Goal: Information Seeking & Learning: Learn about a topic

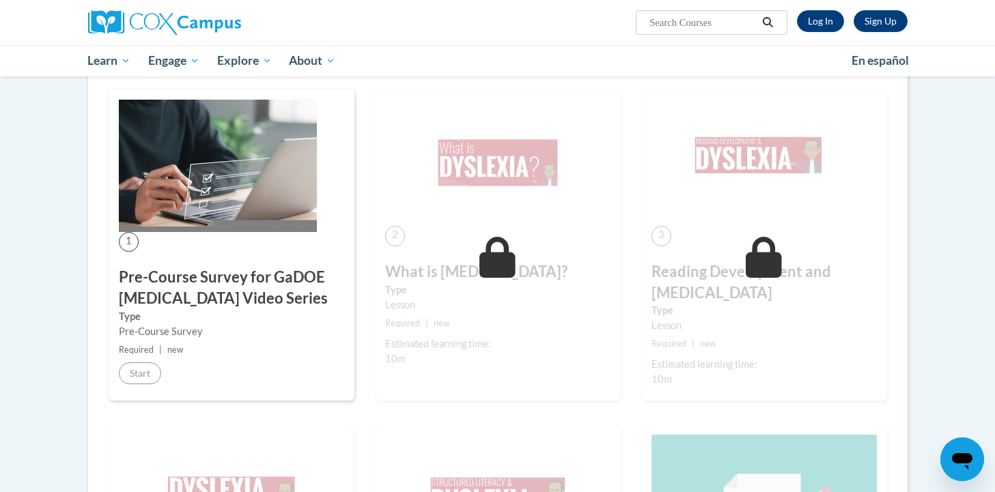
scroll to position [221, 0]
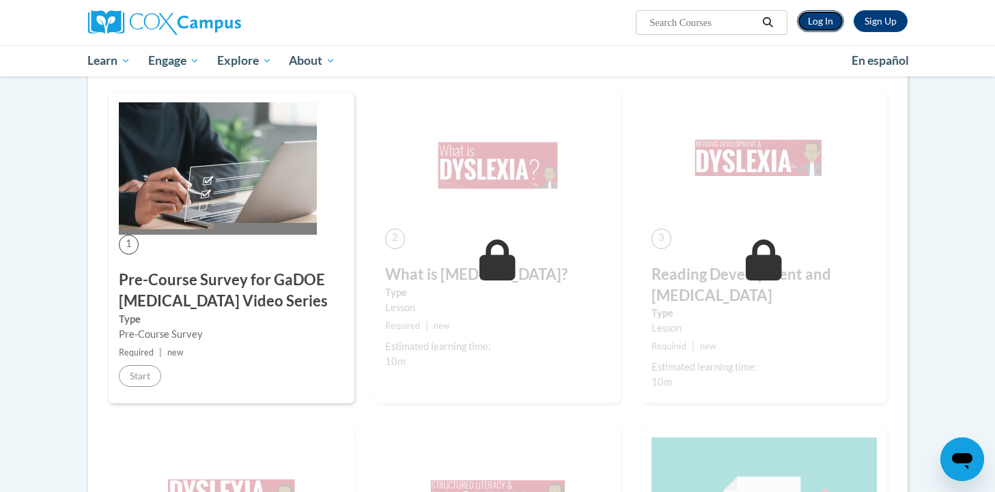
click at [825, 20] on link "Log In" at bounding box center [820, 21] width 47 height 22
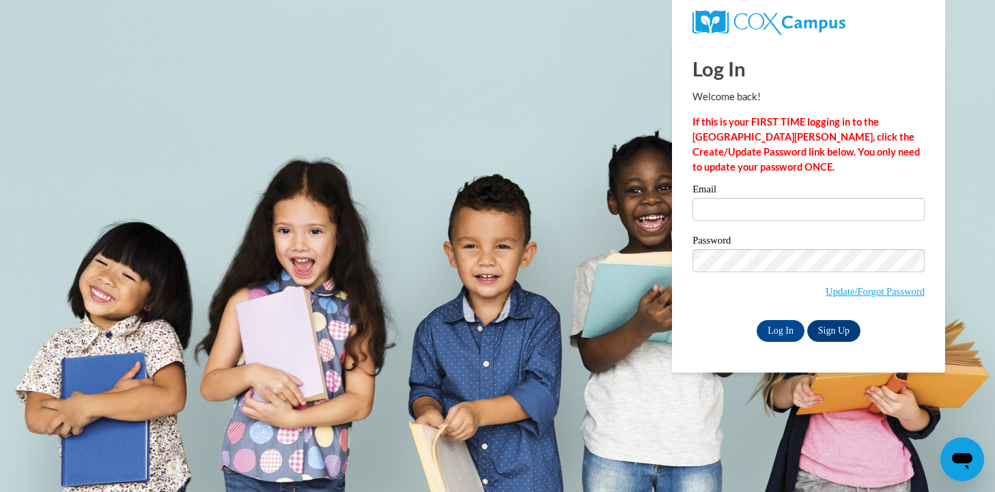
click at [801, 223] on div "Email" at bounding box center [808, 207] width 232 height 47
click at [801, 214] on input "Email" at bounding box center [808, 209] width 232 height 23
type input "erinkivi@hssdschools.org"
click at [787, 333] on input "Log In" at bounding box center [781, 331] width 48 height 22
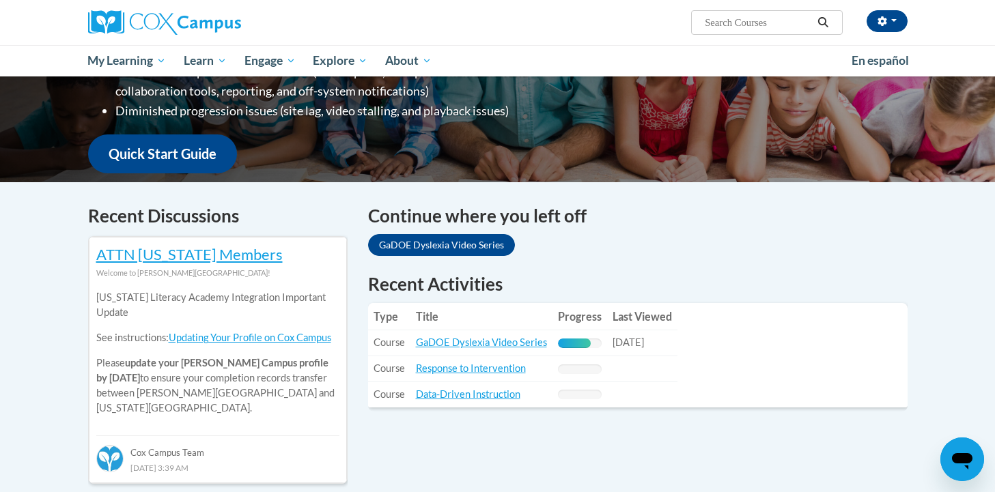
scroll to position [296, 0]
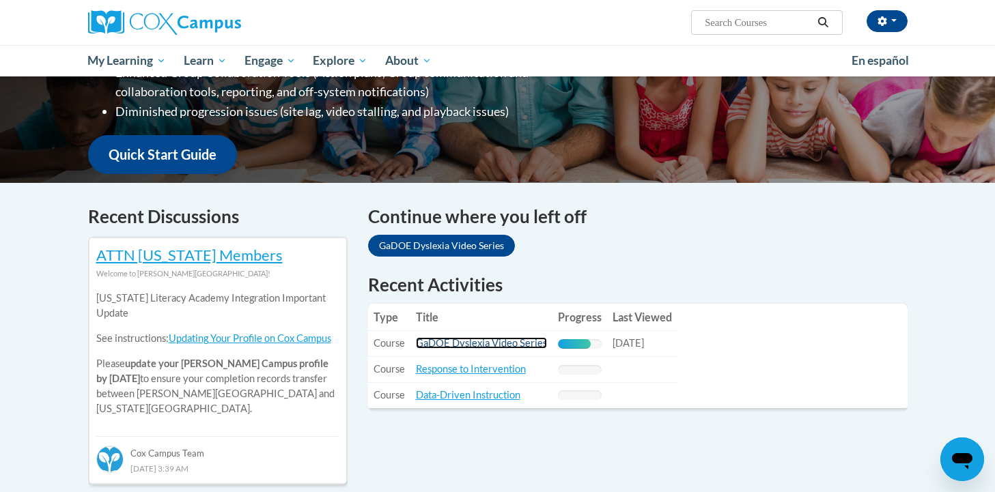
click at [507, 341] on link "GaDOE Dyslexia Video Series" at bounding box center [481, 343] width 131 height 12
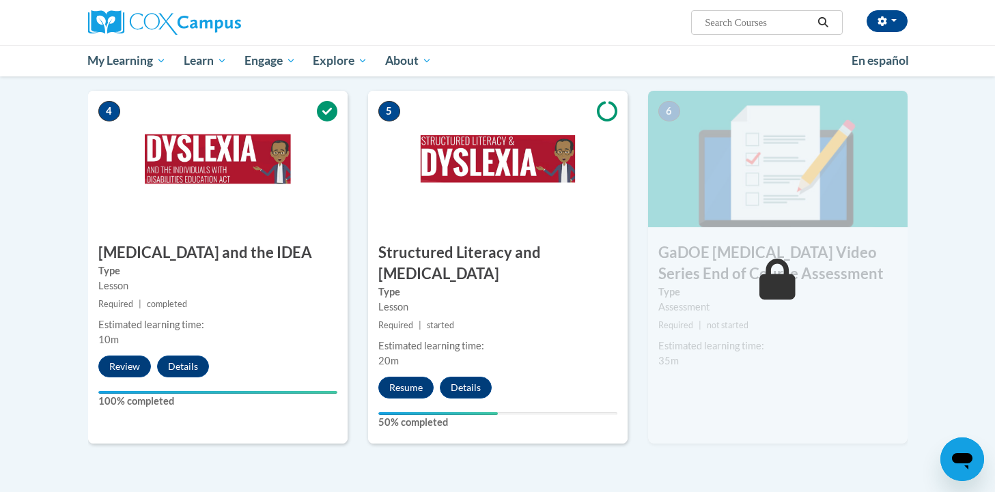
scroll to position [664, 0]
click at [412, 376] on button "Resume" at bounding box center [405, 387] width 55 height 22
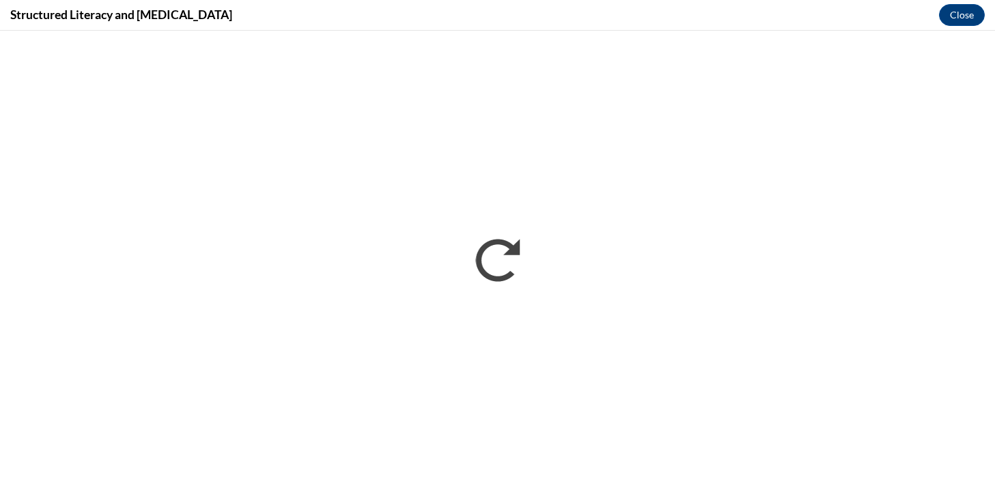
scroll to position [0, 0]
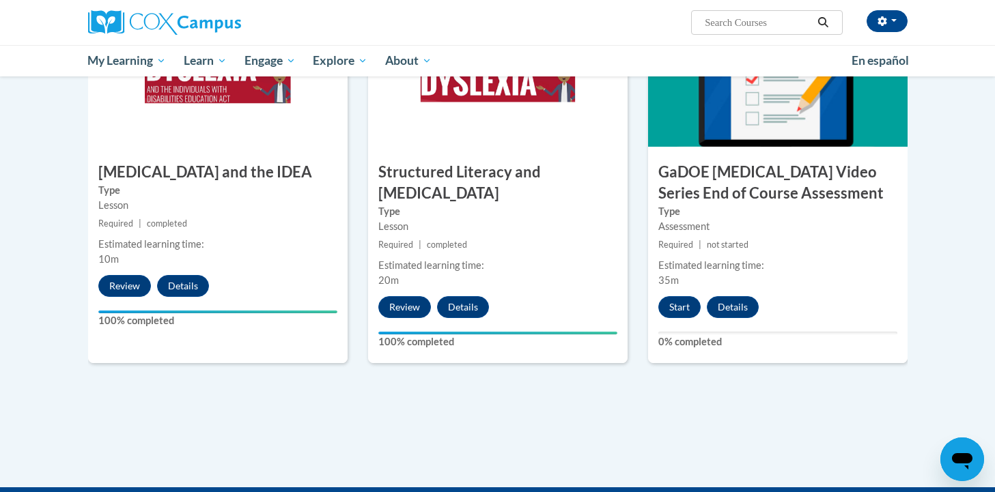
scroll to position [742, 0]
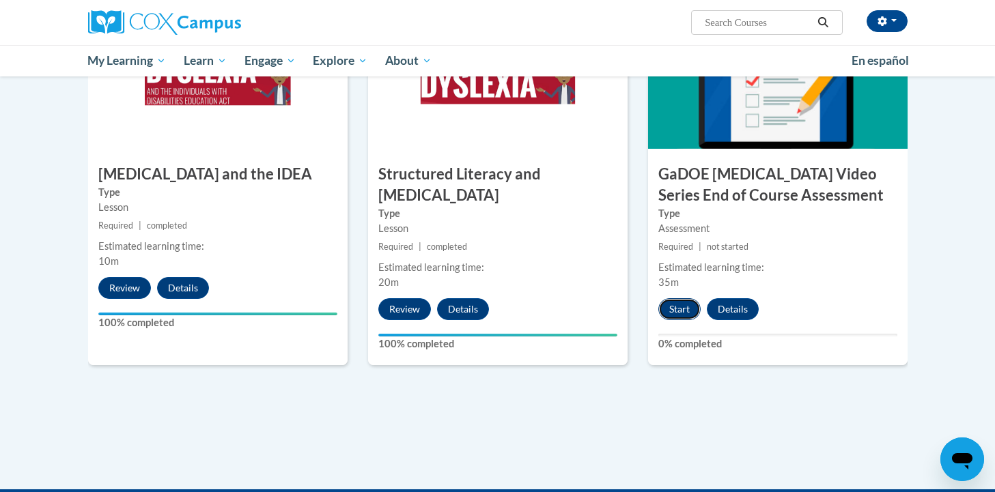
click at [668, 298] on button "Start" at bounding box center [679, 309] width 42 height 22
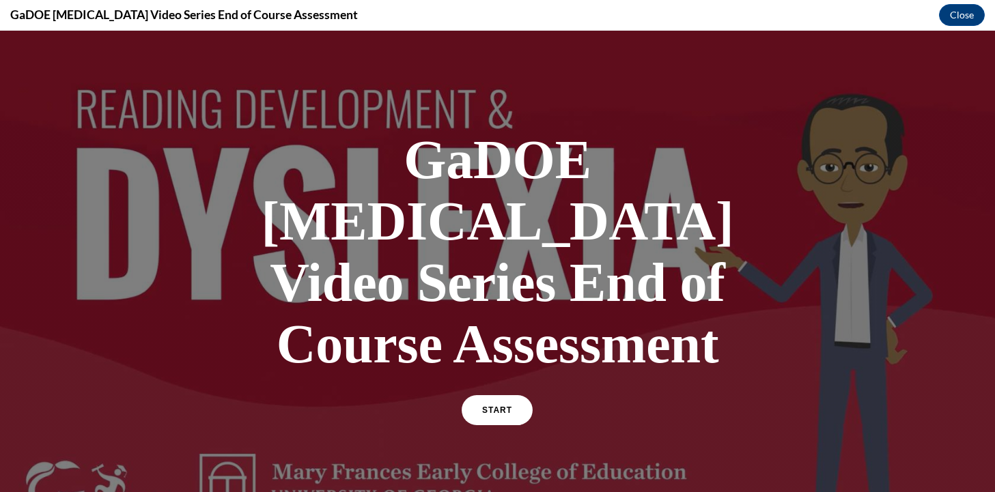
scroll to position [0, 0]
click at [481, 395] on link "START" at bounding box center [497, 410] width 74 height 31
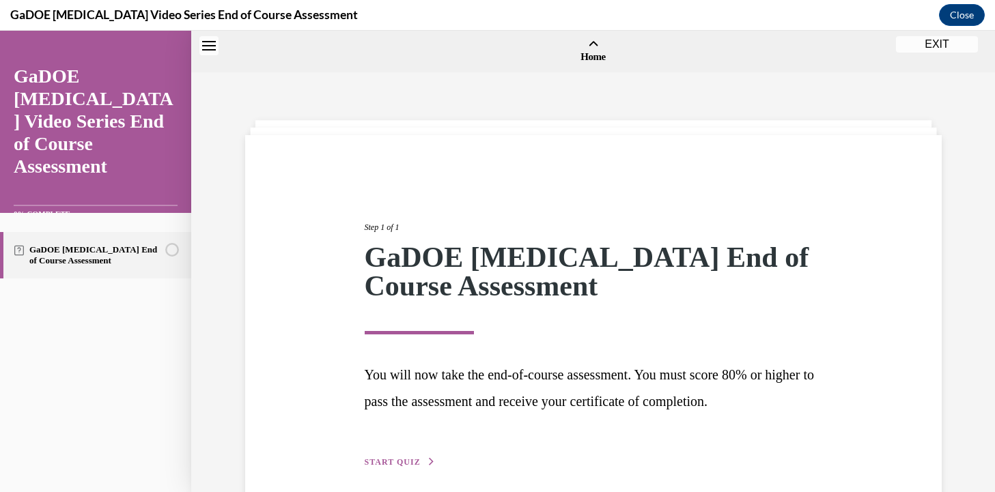
scroll to position [42, 0]
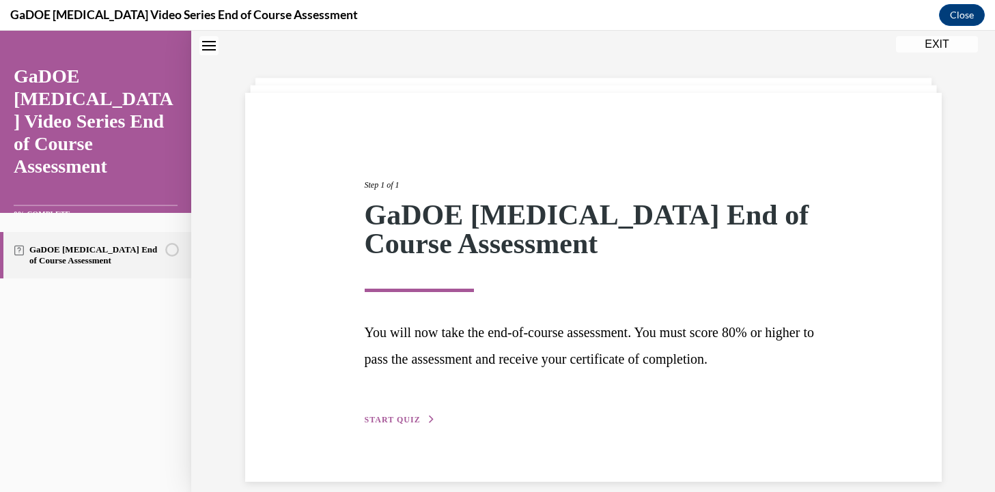
click at [381, 422] on span "START QUIZ" at bounding box center [393, 420] width 56 height 10
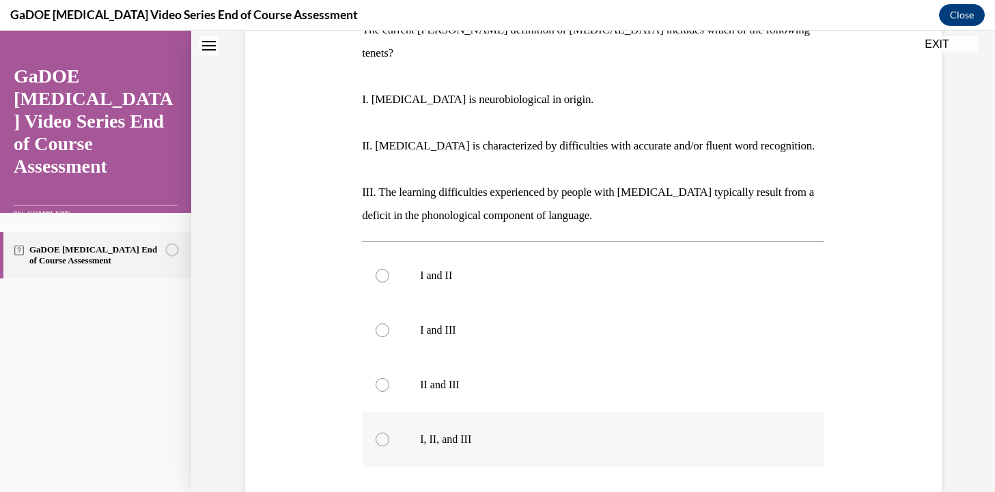
click at [384, 433] on div at bounding box center [383, 440] width 14 height 14
click at [384, 433] on input "I, II, and III" at bounding box center [383, 440] width 14 height 14
radio input "true"
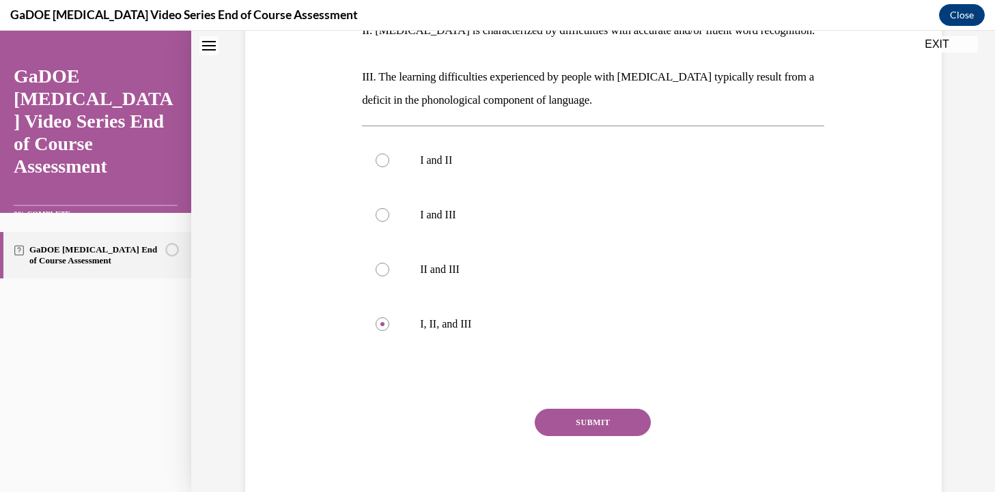
click at [598, 409] on button "SUBMIT" at bounding box center [593, 422] width 116 height 27
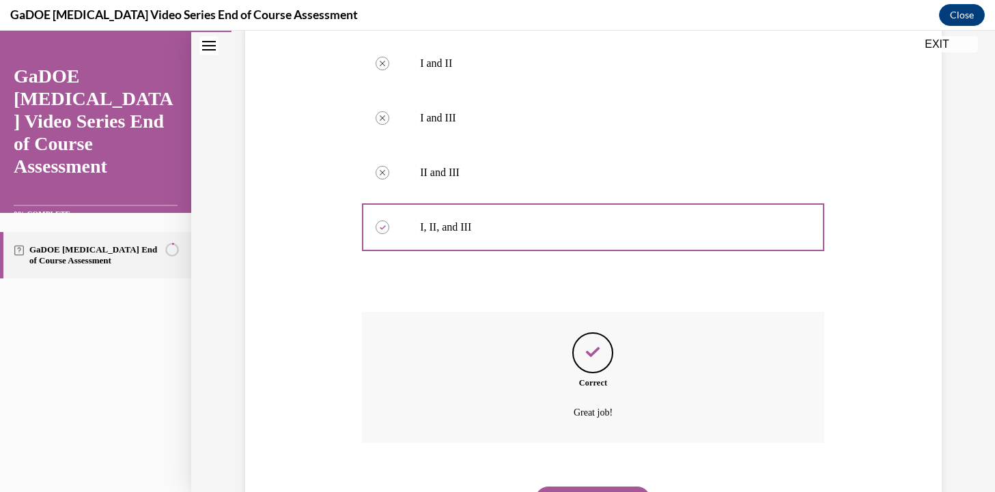
scroll to position [500, 0]
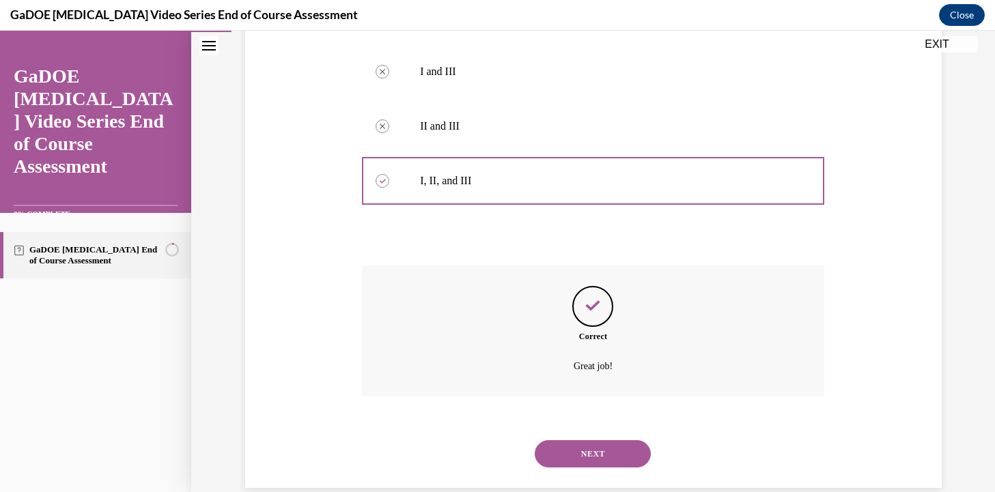
click at [589, 440] on button "NEXT" at bounding box center [593, 453] width 116 height 27
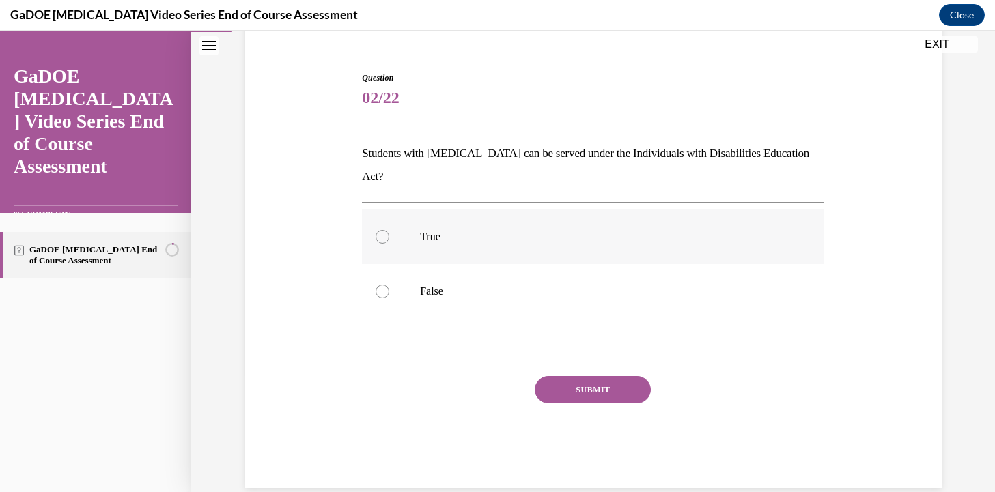
click at [426, 230] on p "True" at bounding box center [605, 237] width 370 height 14
click at [389, 230] on input "True" at bounding box center [383, 237] width 14 height 14
radio input "true"
click at [591, 376] on button "SUBMIT" at bounding box center [593, 389] width 116 height 27
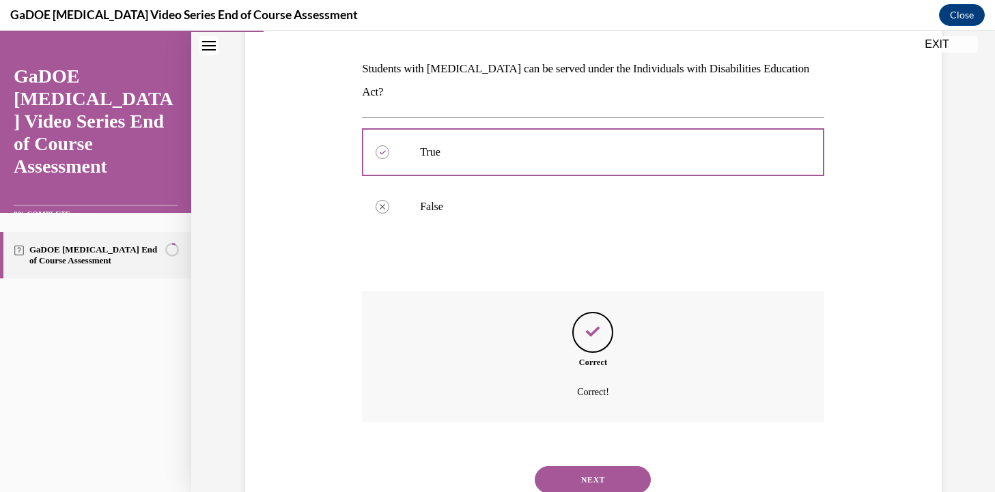
scroll to position [229, 0]
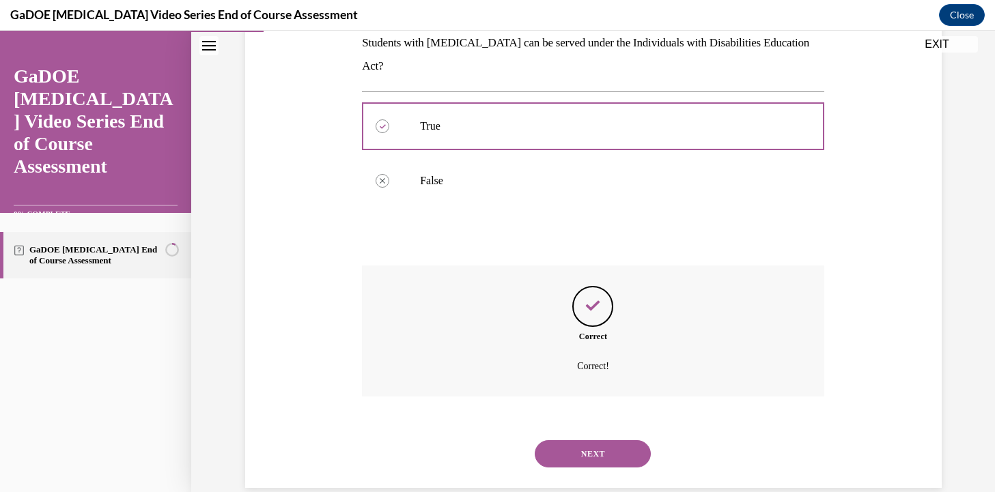
click at [584, 440] on button "NEXT" at bounding box center [593, 453] width 116 height 27
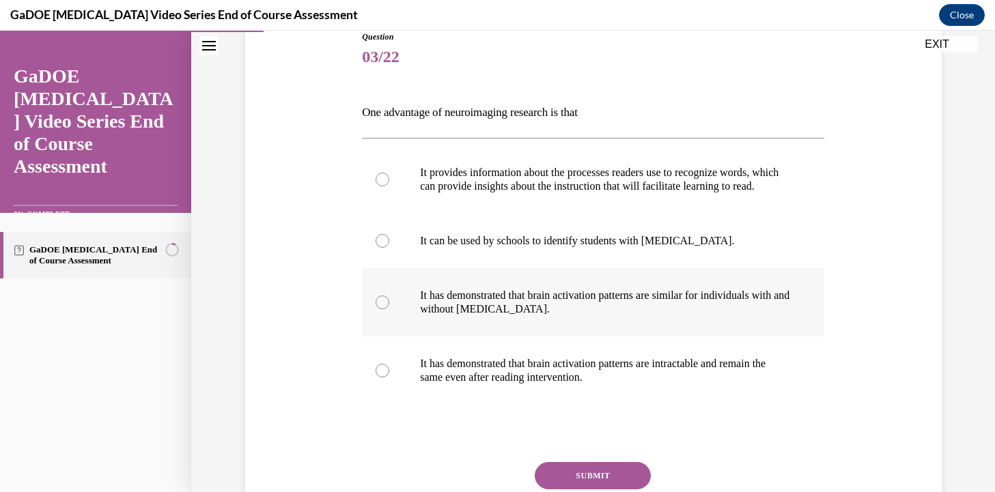
scroll to position [166, 0]
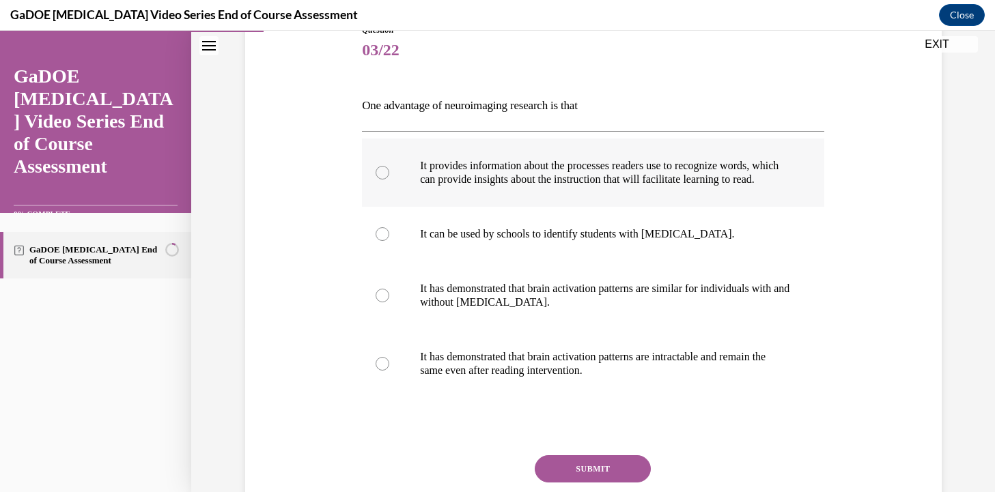
click at [509, 186] on p "It provides information about the processes readers use to recognize words, whi…" at bounding box center [605, 172] width 370 height 27
click at [389, 180] on input "It provides information about the processes readers use to recognize words, whi…" at bounding box center [383, 173] width 14 height 14
radio input "true"
click at [584, 480] on button "SUBMIT" at bounding box center [593, 468] width 116 height 27
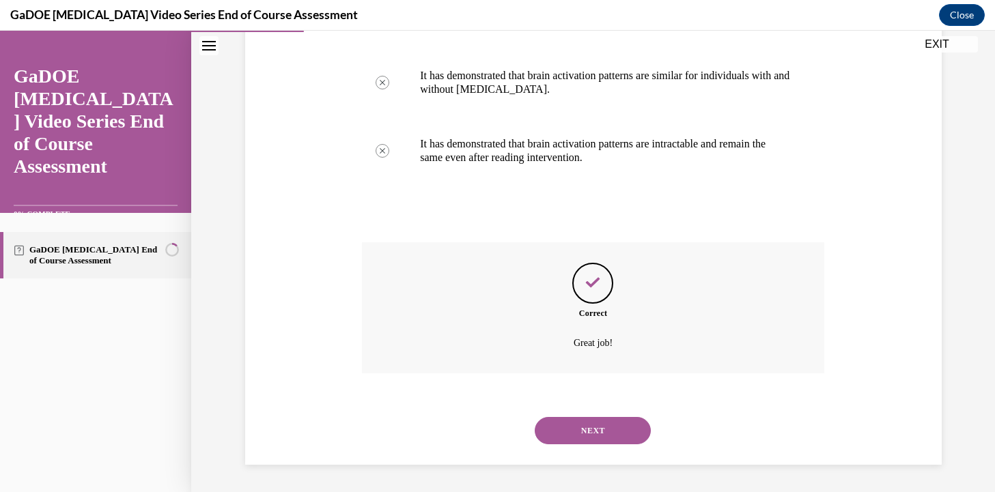
scroll to position [393, 0]
click at [591, 438] on button "NEXT" at bounding box center [593, 430] width 116 height 27
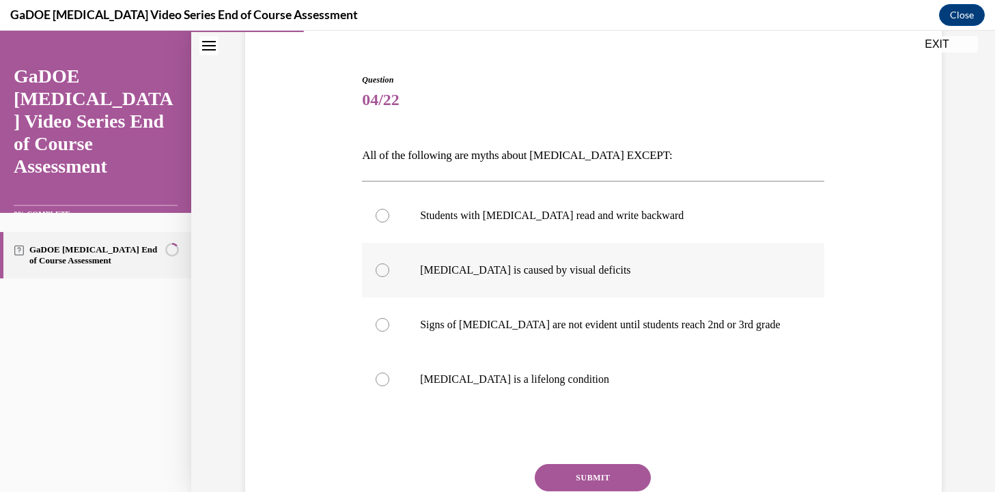
scroll to position [115, 0]
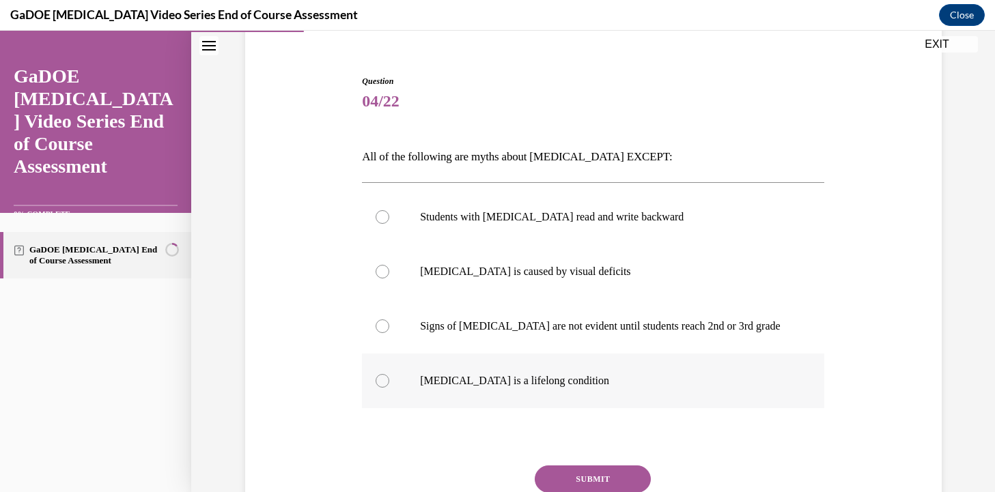
click at [526, 373] on label "Dyslexia is a lifelong condition" at bounding box center [593, 381] width 462 height 55
click at [389, 374] on input "Dyslexia is a lifelong condition" at bounding box center [383, 381] width 14 height 14
radio input "true"
click at [596, 479] on button "SUBMIT" at bounding box center [593, 479] width 116 height 27
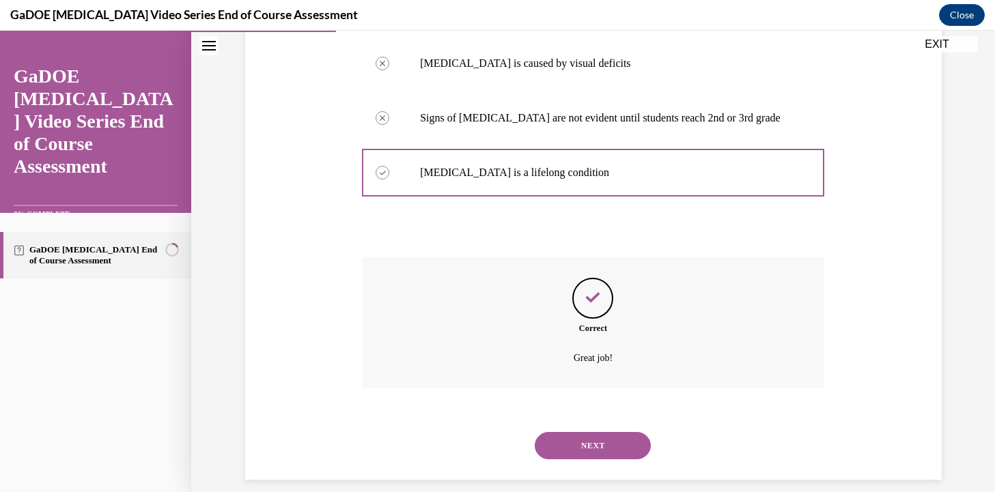
scroll to position [338, 0]
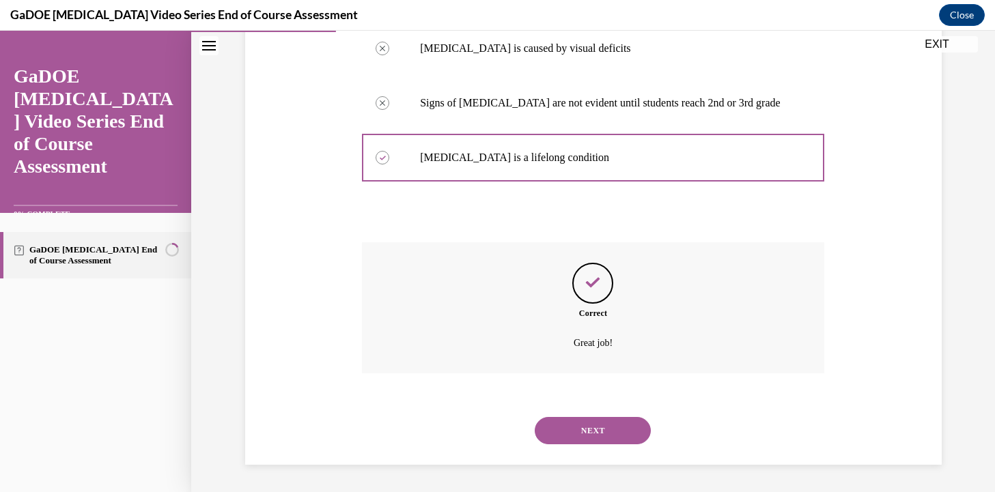
click at [575, 432] on button "NEXT" at bounding box center [593, 430] width 116 height 27
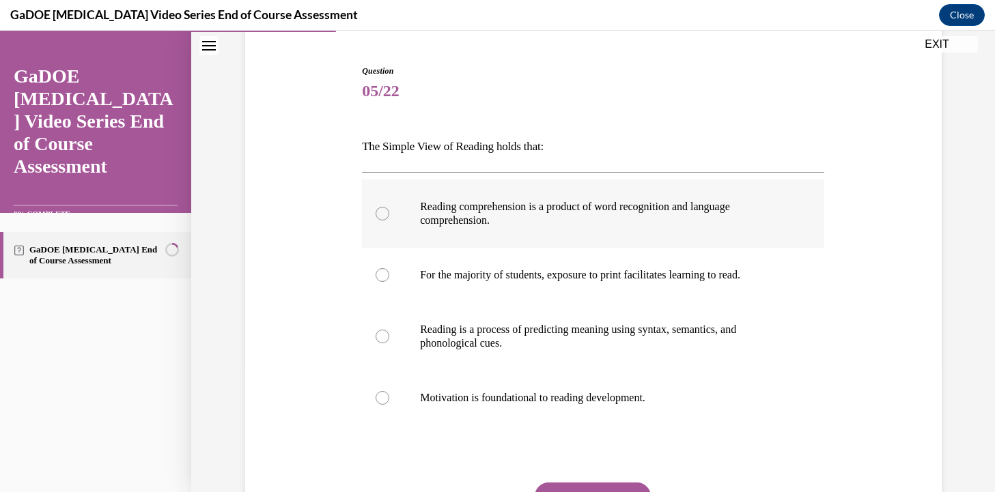
scroll to position [123, 0]
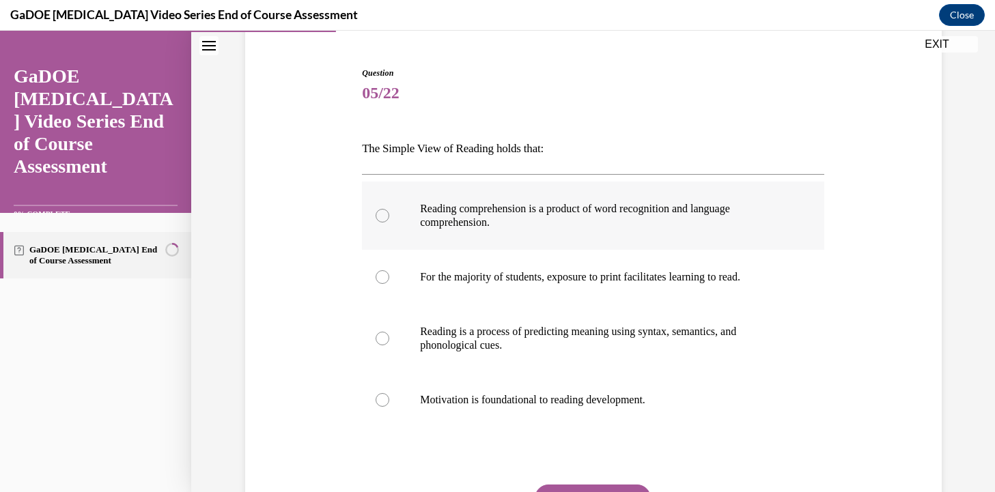
click at [663, 231] on label "Reading comprehension is a product of word recognition and language comprehensi…" at bounding box center [593, 216] width 462 height 68
click at [389, 223] on input "Reading comprehension is a product of word recognition and language comprehensi…" at bounding box center [383, 216] width 14 height 14
radio input "true"
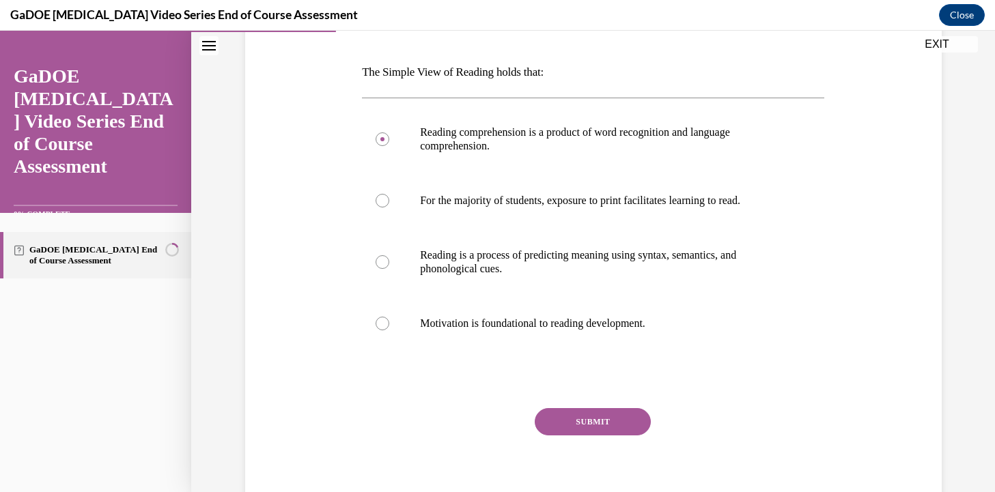
click at [607, 419] on button "SUBMIT" at bounding box center [593, 421] width 116 height 27
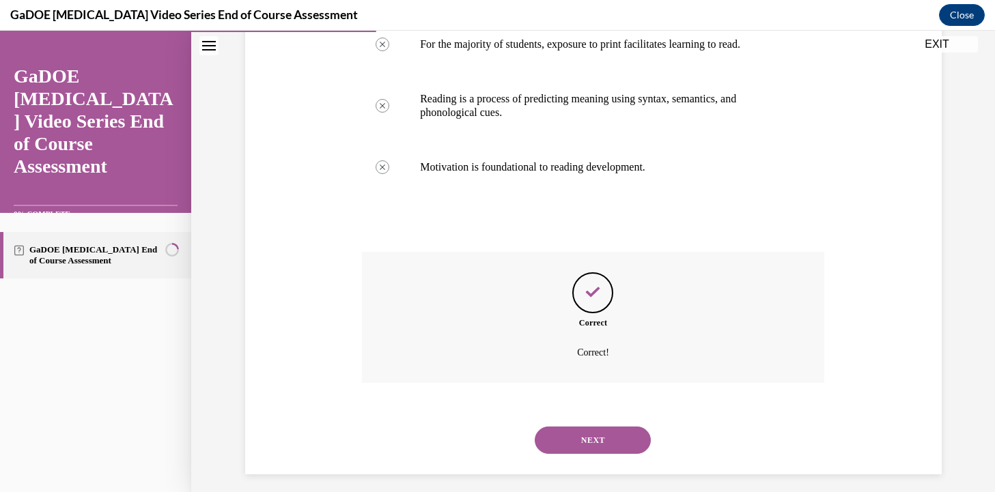
scroll to position [365, 0]
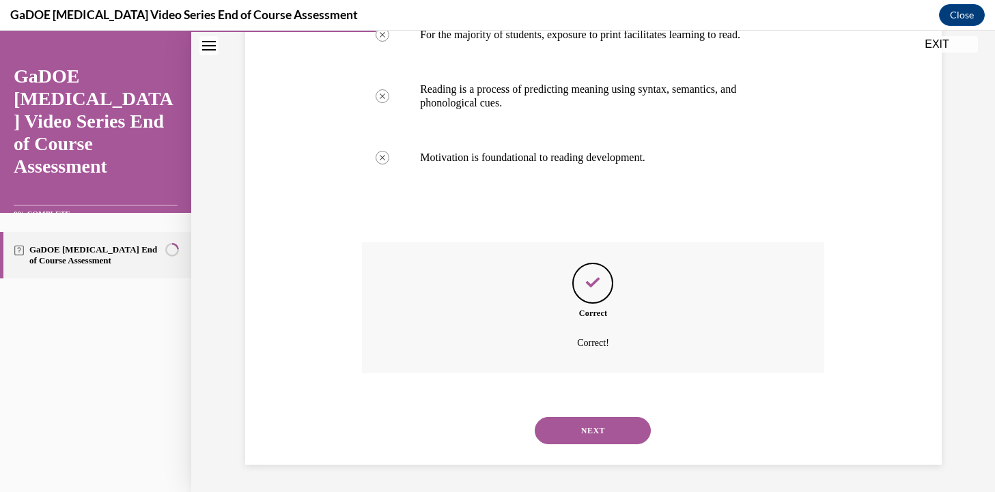
click at [604, 432] on button "NEXT" at bounding box center [593, 430] width 116 height 27
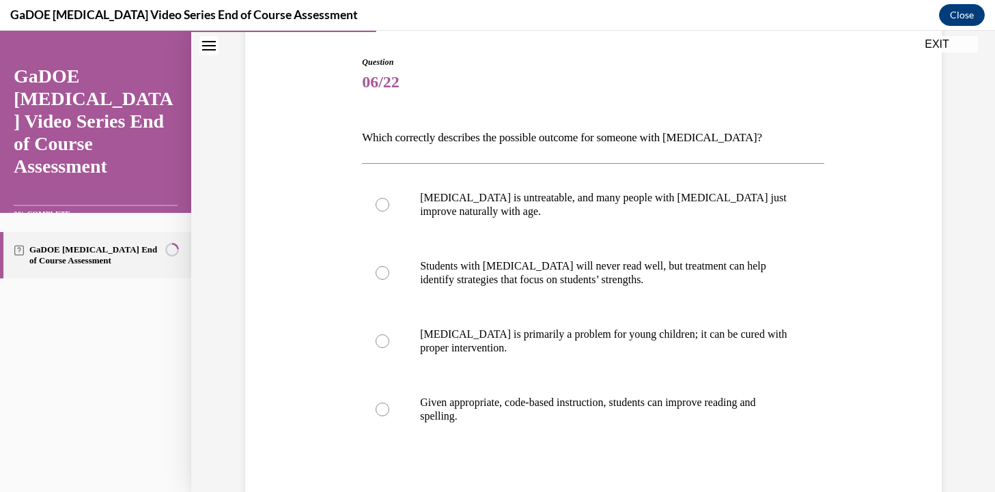
scroll to position [151, 0]
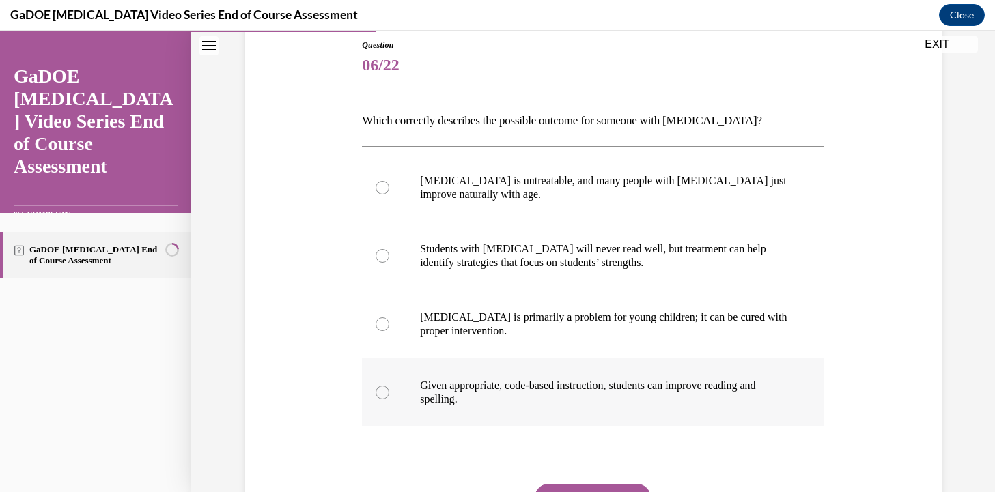
click at [617, 398] on p "Given appropriate, code-based instruction, students can improve reading and spe…" at bounding box center [605, 392] width 370 height 27
click at [389, 398] on input "Given appropriate, code-based instruction, students can improve reading and spe…" at bounding box center [383, 393] width 14 height 14
radio input "true"
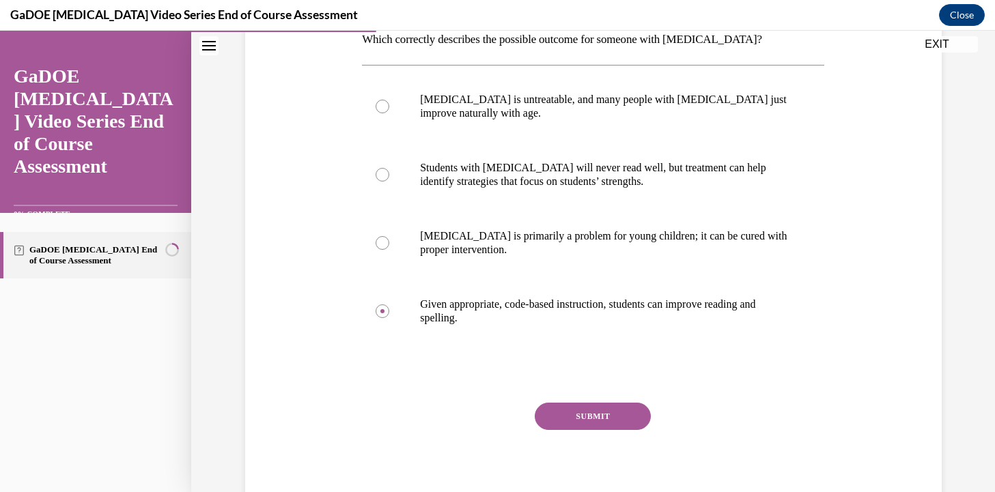
click at [600, 419] on button "SUBMIT" at bounding box center [593, 416] width 116 height 27
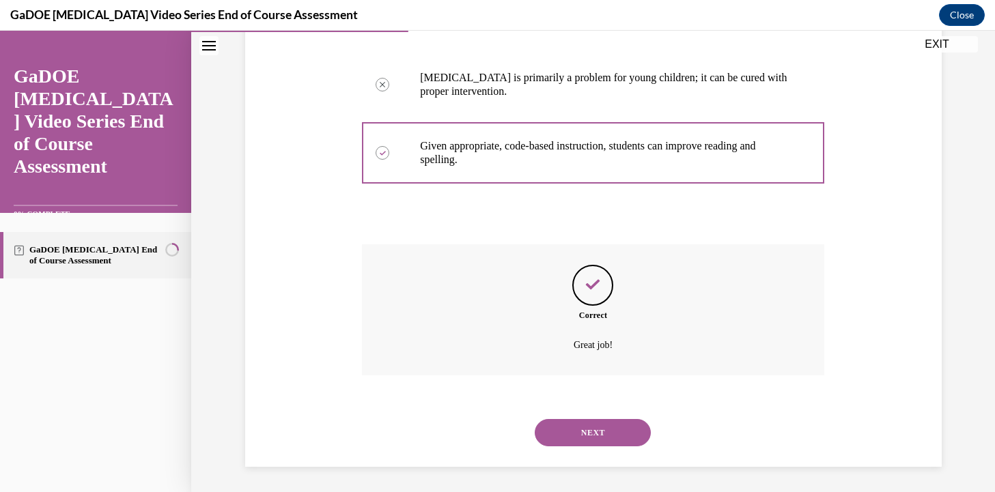
scroll to position [393, 0]
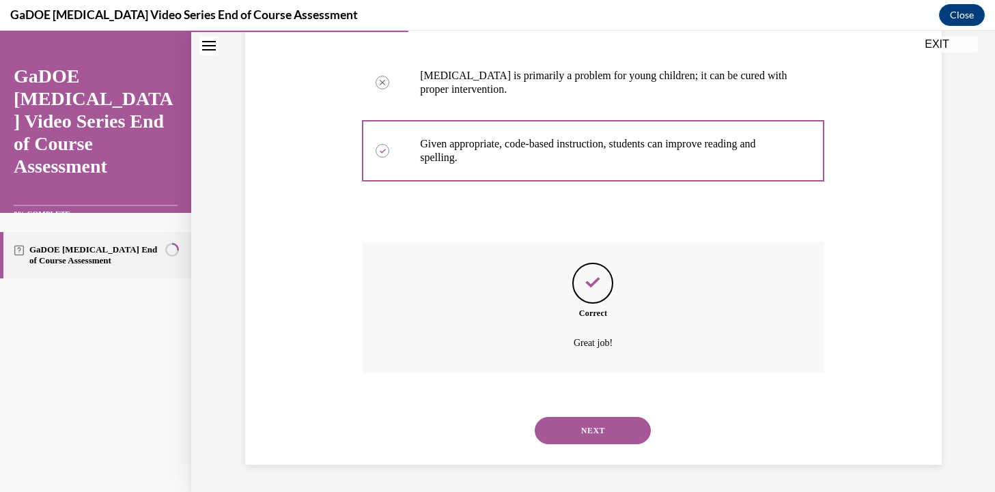
click at [582, 421] on button "NEXT" at bounding box center [593, 430] width 116 height 27
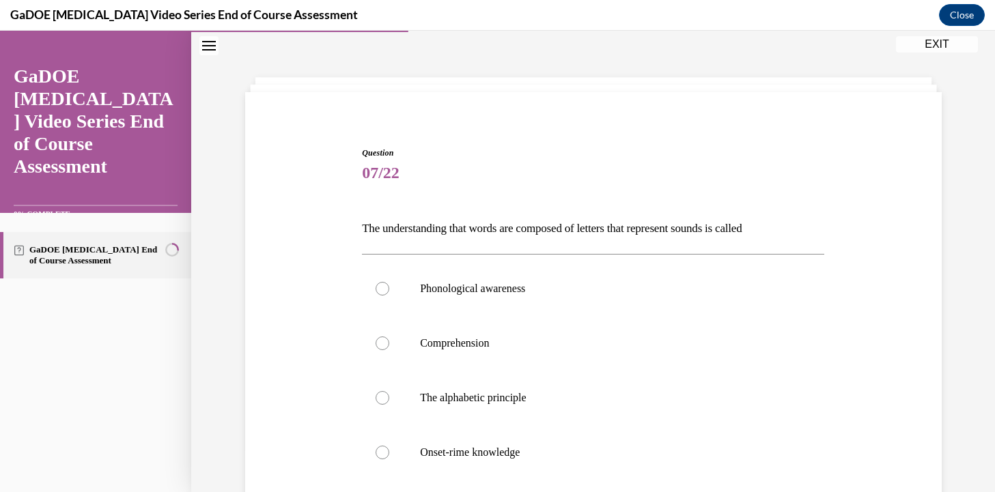
scroll to position [42, 0]
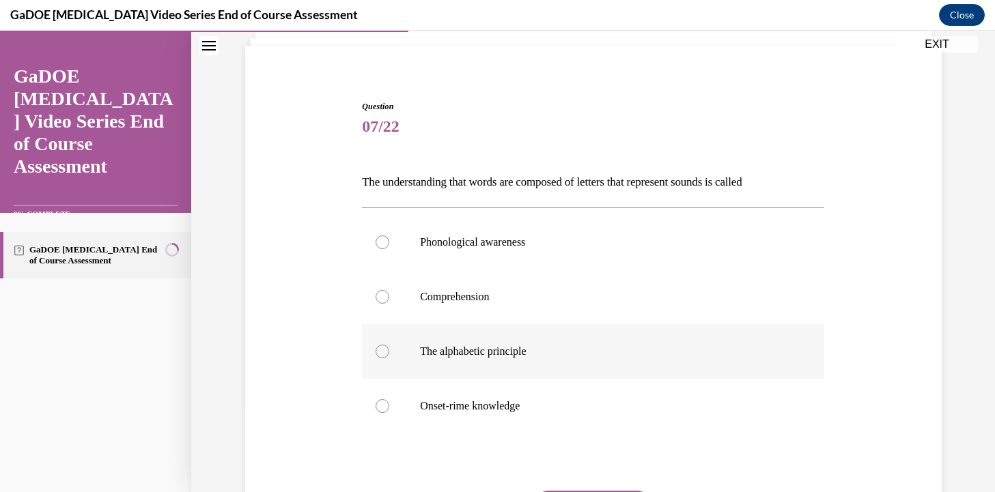
click at [507, 368] on label "The alphabetic principle" at bounding box center [593, 351] width 462 height 55
click at [389, 358] on input "The alphabetic principle" at bounding box center [383, 352] width 14 height 14
radio input "true"
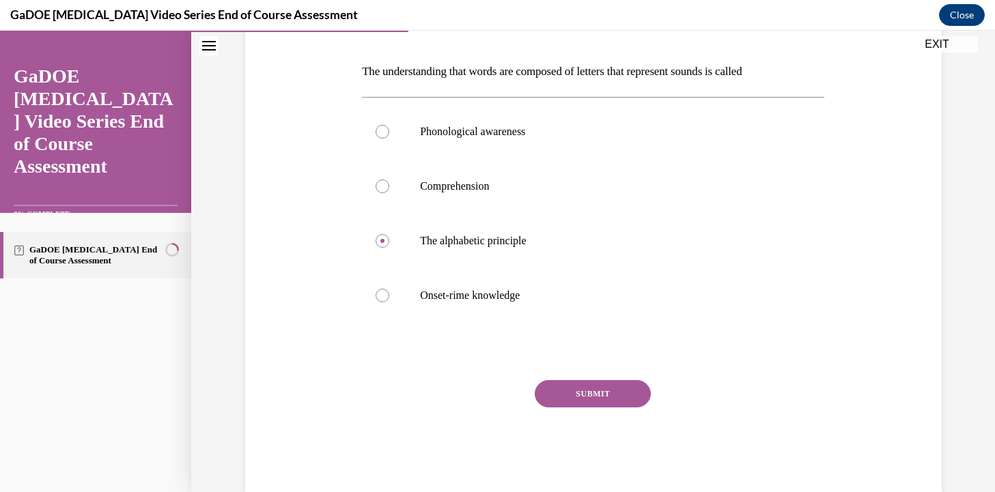
click at [572, 389] on button "SUBMIT" at bounding box center [593, 393] width 116 height 27
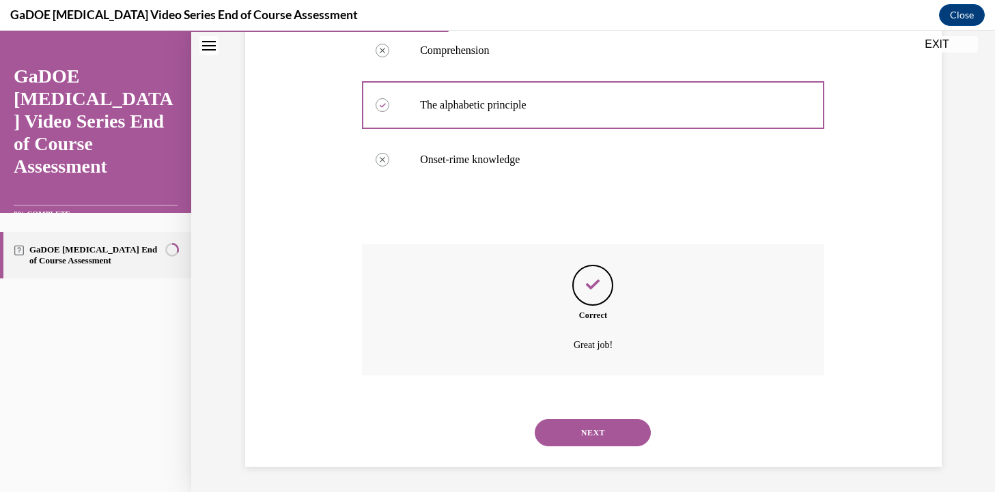
scroll to position [338, 0]
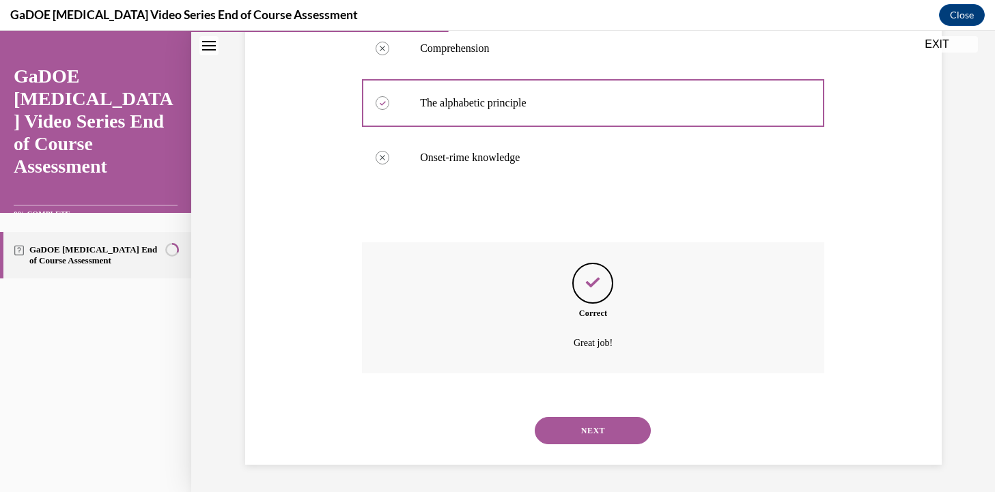
click at [615, 425] on button "NEXT" at bounding box center [593, 430] width 116 height 27
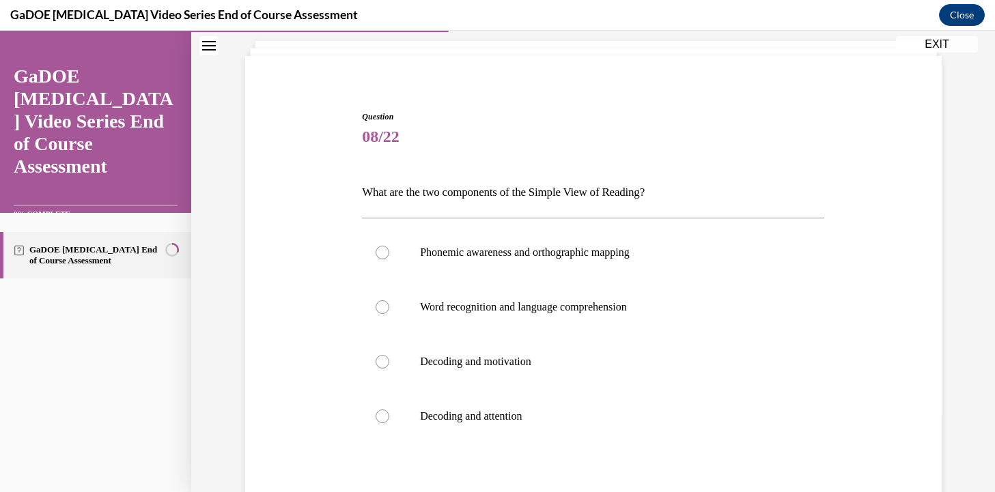
scroll to position [81, 0]
click at [553, 317] on label "Word recognition and language comprehension" at bounding box center [593, 306] width 462 height 55
click at [389, 313] on input "Word recognition and language comprehension" at bounding box center [383, 306] width 14 height 14
radio input "true"
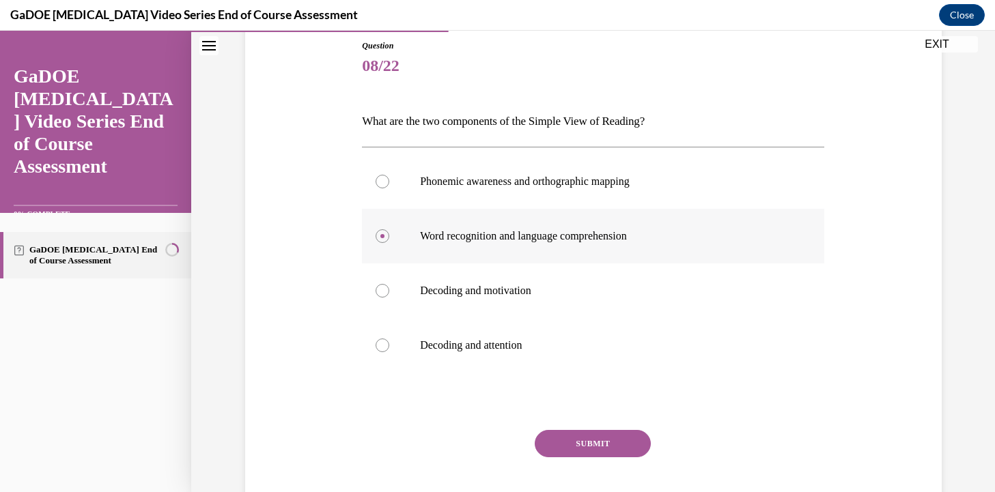
scroll to position [153, 0]
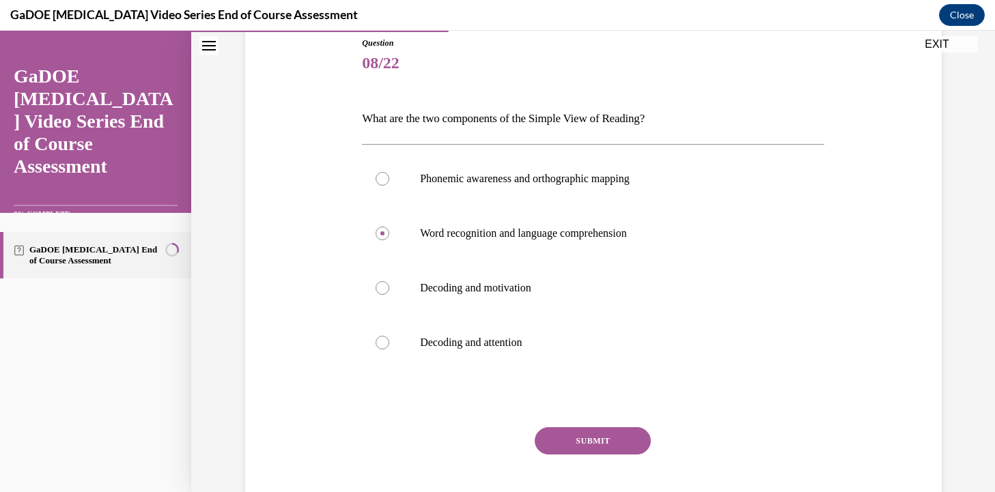
click at [595, 445] on button "SUBMIT" at bounding box center [593, 440] width 116 height 27
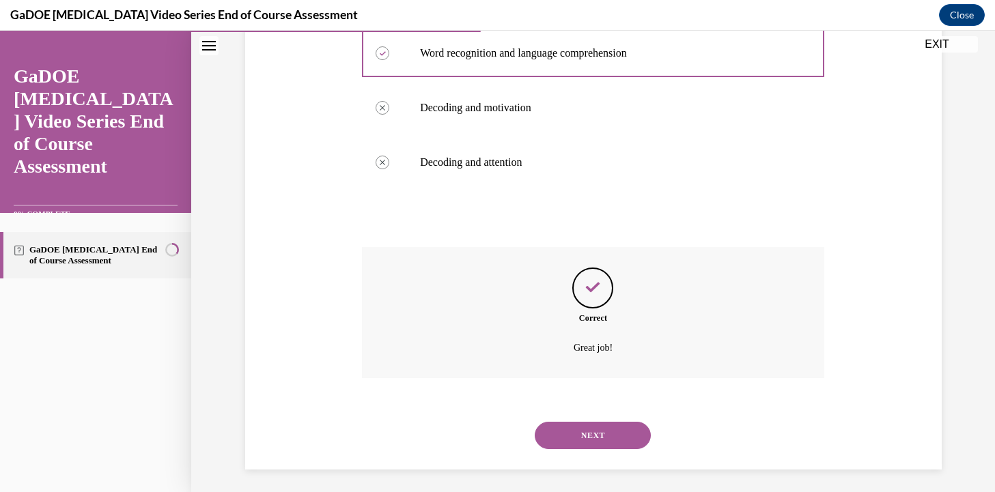
scroll to position [338, 0]
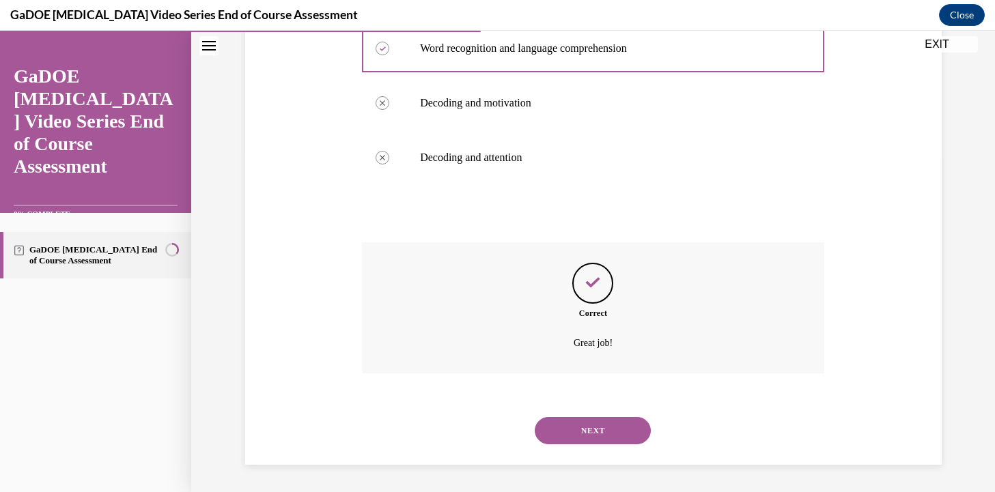
click at [591, 426] on button "NEXT" at bounding box center [593, 430] width 116 height 27
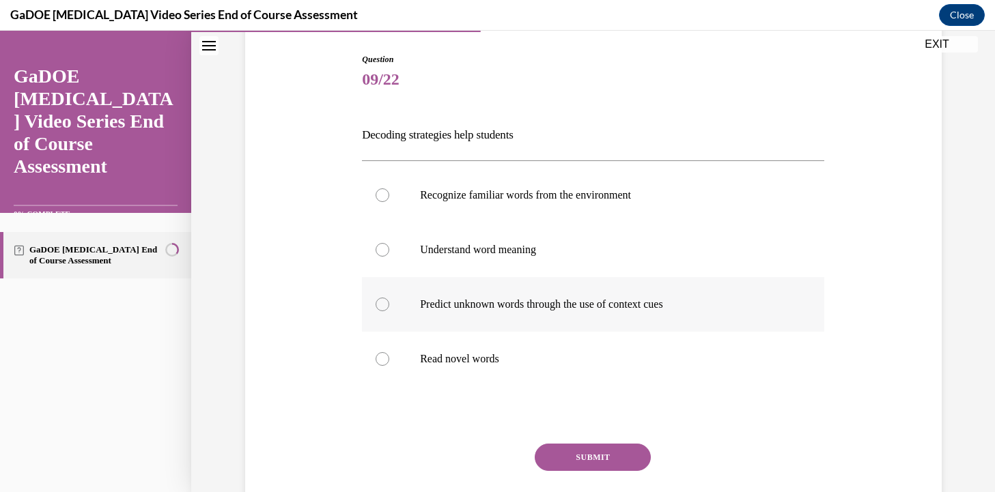
scroll to position [135, 0]
click at [584, 309] on p "Predict unknown words through the use of context cues" at bounding box center [605, 307] width 370 height 14
click at [389, 309] on input "Predict unknown words through the use of context cues" at bounding box center [383, 307] width 14 height 14
radio input "true"
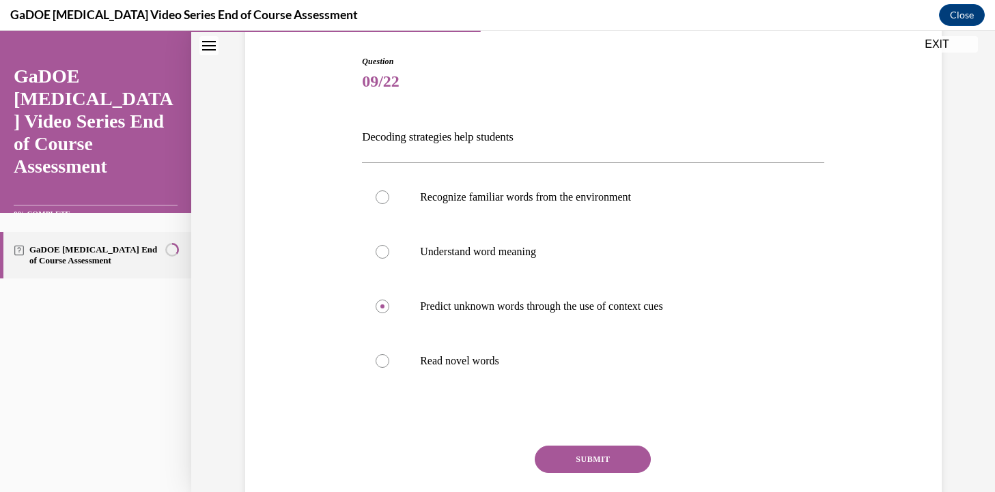
click at [612, 456] on button "SUBMIT" at bounding box center [593, 459] width 116 height 27
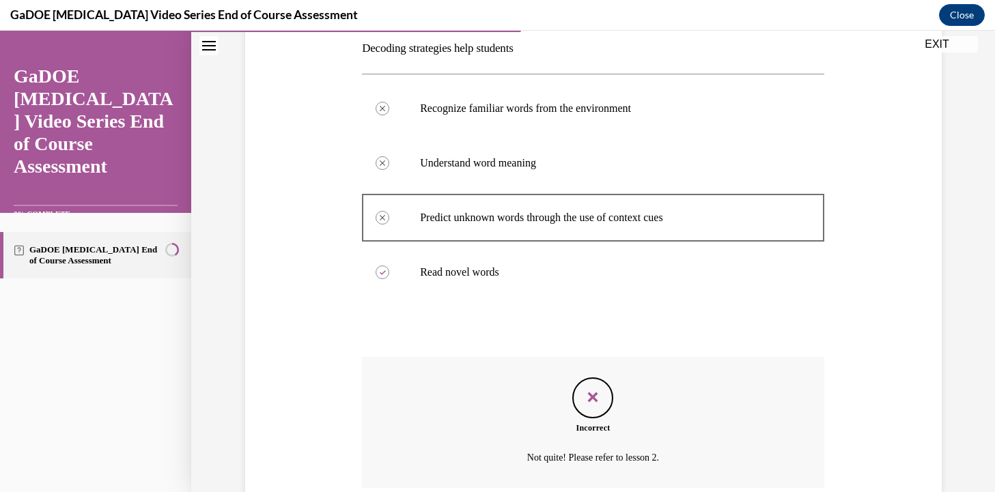
scroll to position [222, 0]
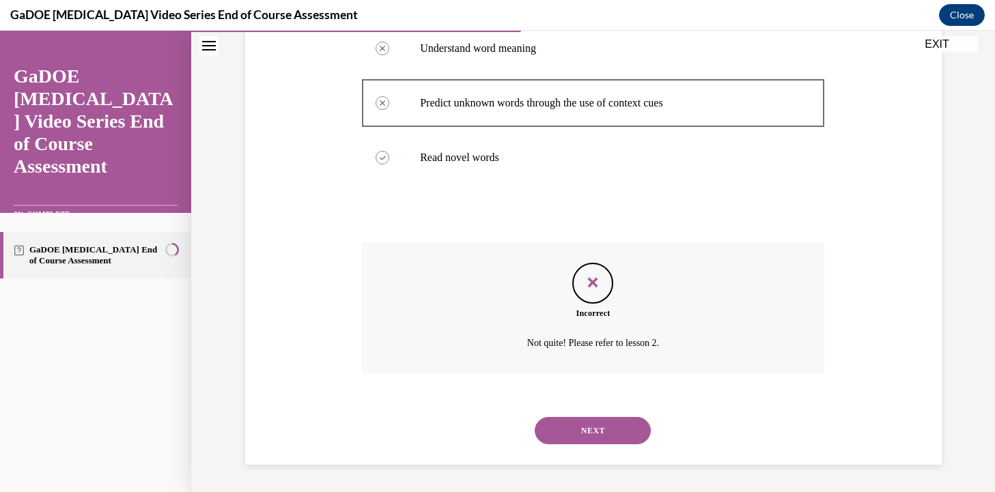
click at [569, 423] on button "NEXT" at bounding box center [593, 430] width 116 height 27
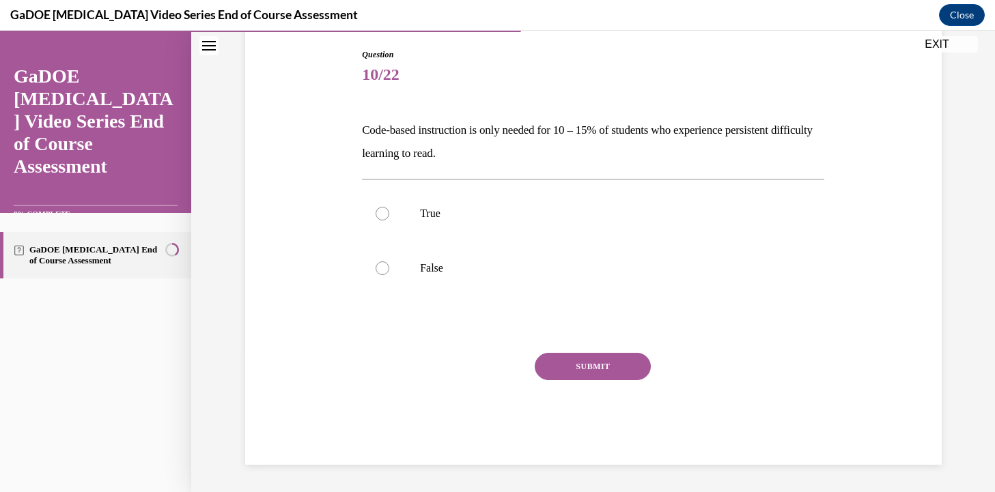
scroll to position [141, 0]
click at [446, 281] on label "False" at bounding box center [593, 268] width 462 height 55
click at [389, 275] on input "False" at bounding box center [383, 269] width 14 height 14
radio input "true"
click at [582, 364] on button "SUBMIT" at bounding box center [593, 366] width 116 height 27
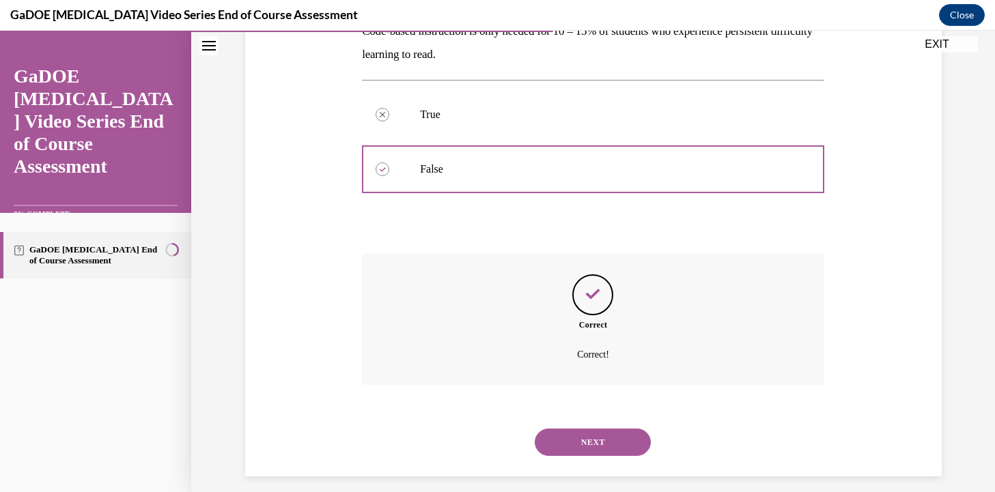
scroll to position [252, 0]
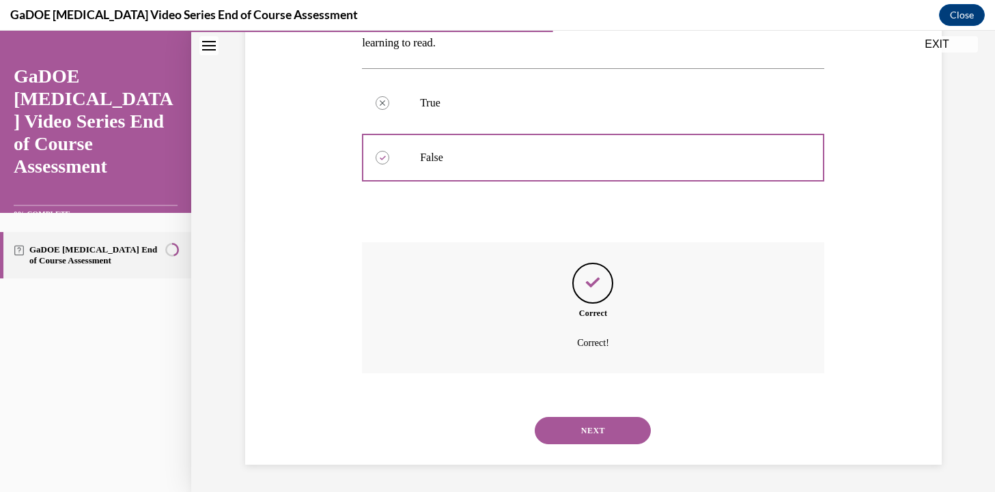
click at [579, 414] on div "NEXT" at bounding box center [593, 431] width 462 height 55
click at [578, 428] on button "NEXT" at bounding box center [593, 430] width 116 height 27
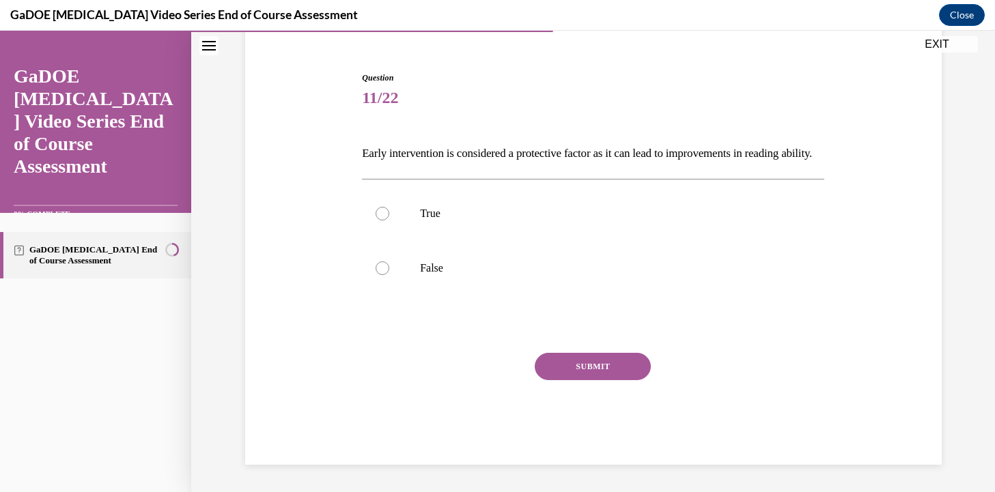
scroll to position [141, 0]
click at [492, 214] on p "True" at bounding box center [605, 214] width 370 height 14
click at [389, 214] on input "True" at bounding box center [383, 214] width 14 height 14
radio input "true"
click at [564, 366] on button "SUBMIT" at bounding box center [593, 366] width 116 height 27
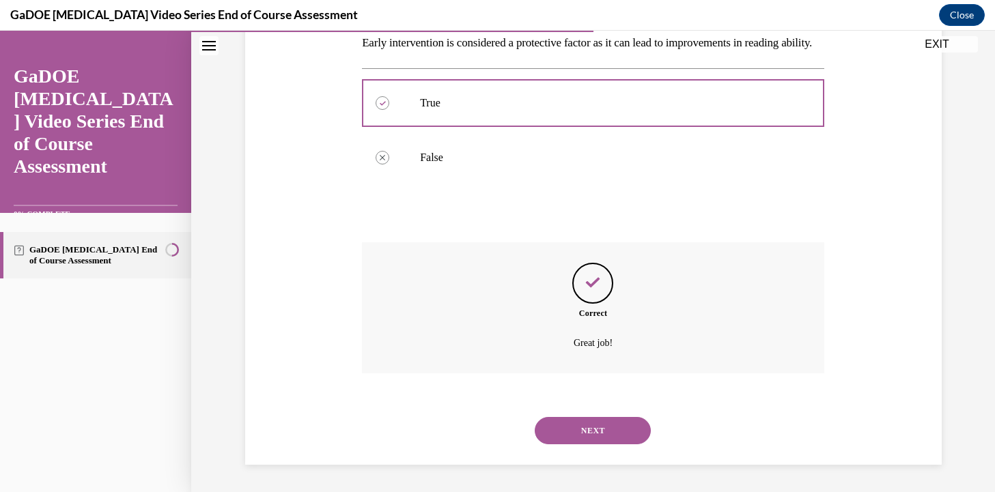
scroll to position [252, 0]
click at [585, 437] on button "NEXT" at bounding box center [593, 430] width 116 height 27
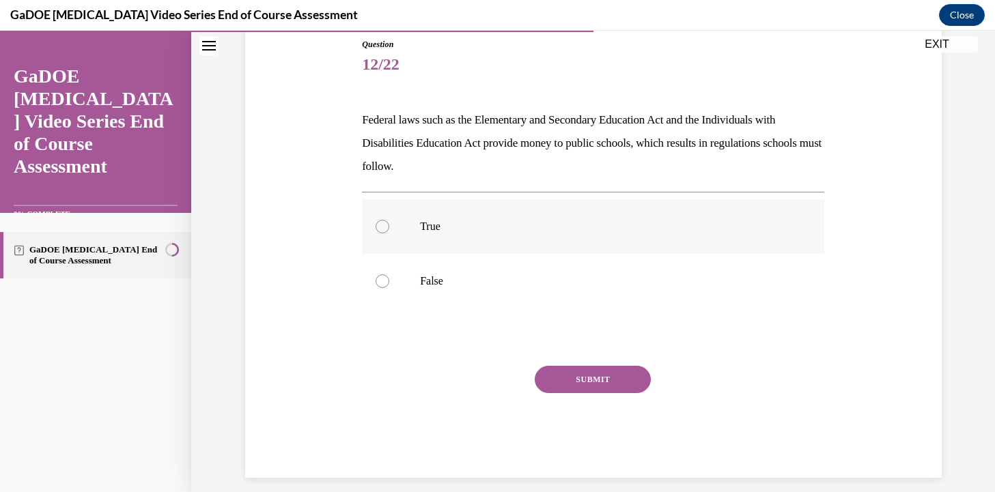
click at [447, 221] on p "True" at bounding box center [605, 227] width 370 height 14
click at [389, 221] on input "True" at bounding box center [383, 227] width 14 height 14
radio input "true"
click at [567, 377] on button "SUBMIT" at bounding box center [593, 379] width 116 height 27
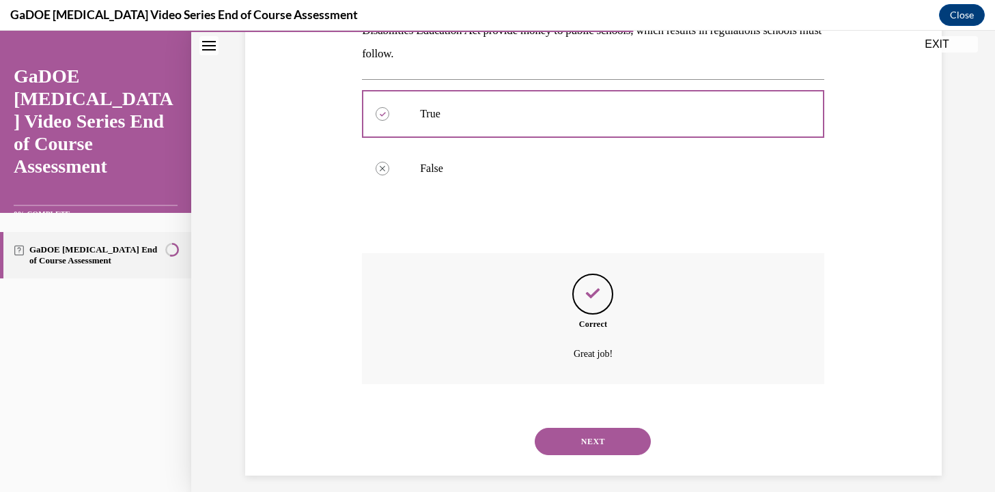
scroll to position [275, 0]
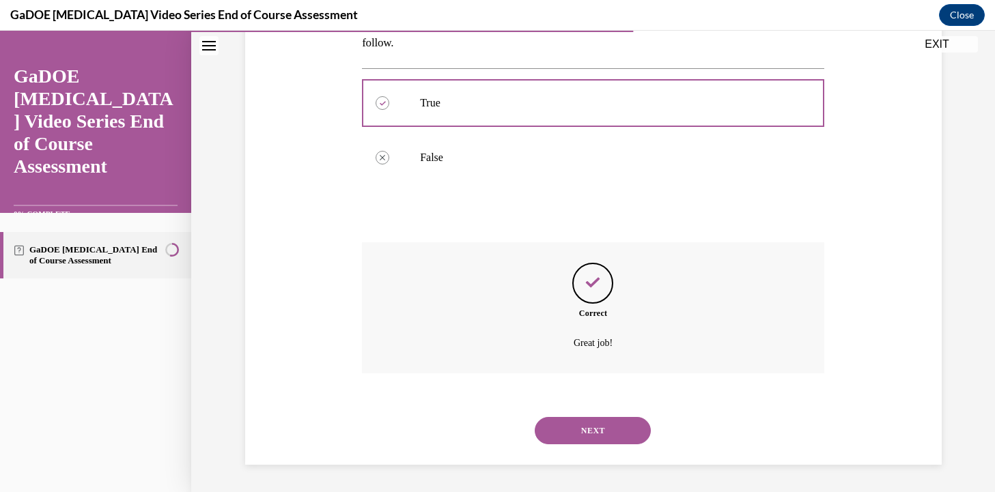
click at [582, 441] on button "NEXT" at bounding box center [593, 430] width 116 height 27
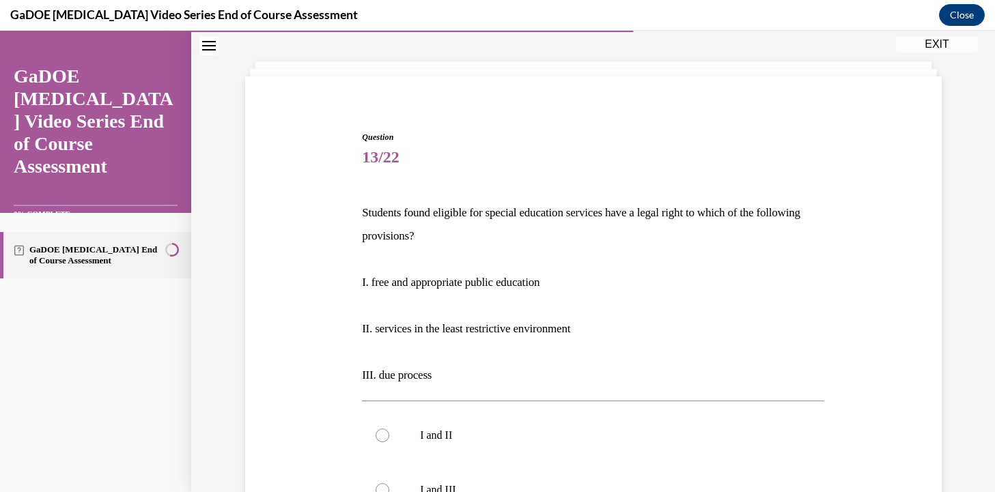
scroll to position [60, 0]
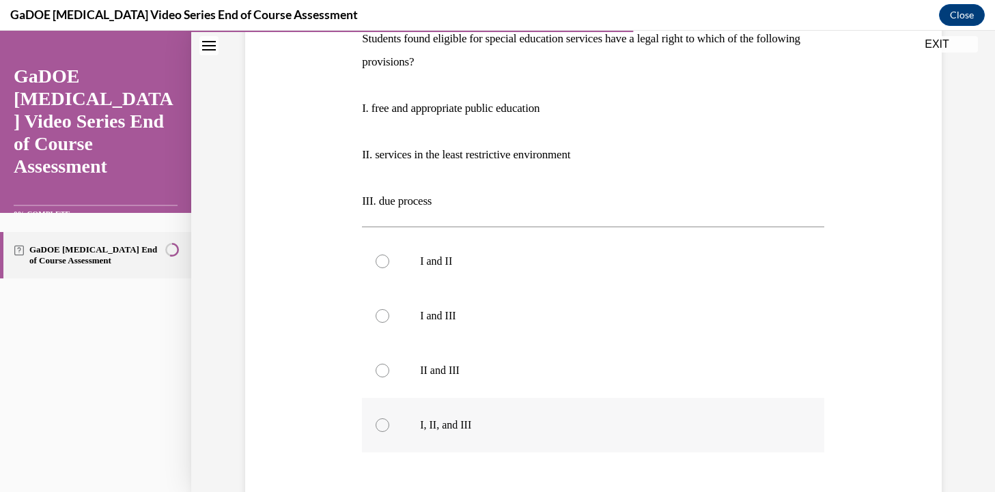
click at [421, 415] on label "I, II, and III" at bounding box center [593, 425] width 462 height 55
click at [389, 419] on input "I, II, and III" at bounding box center [383, 426] width 14 height 14
radio input "true"
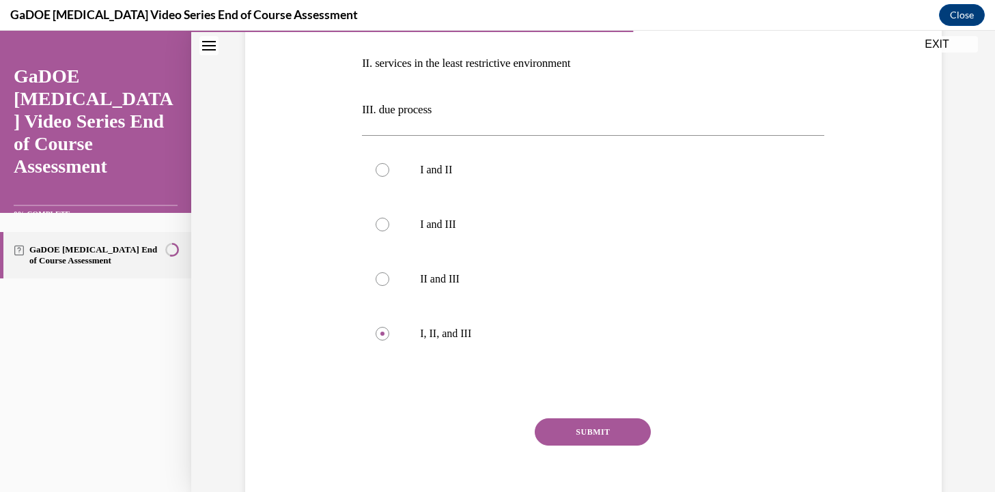
click at [614, 426] on button "SUBMIT" at bounding box center [593, 432] width 116 height 27
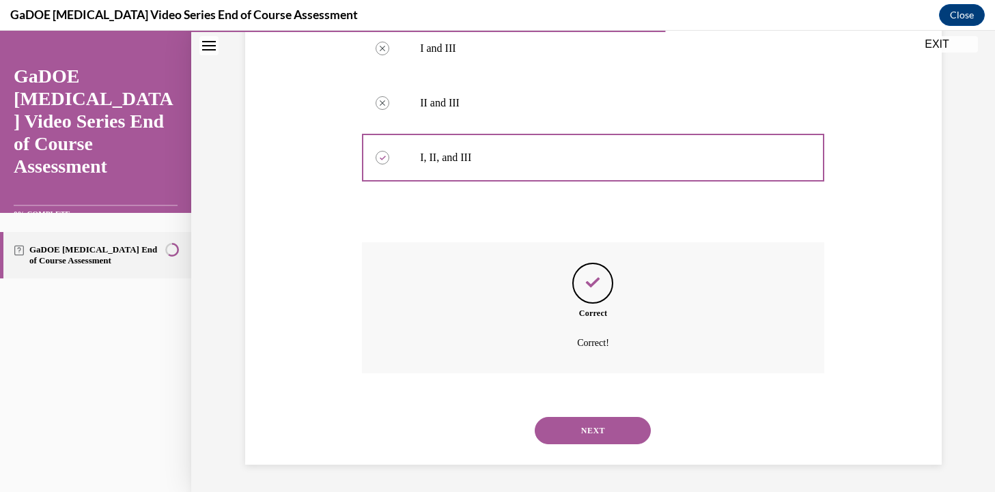
click at [600, 441] on button "NEXT" at bounding box center [593, 430] width 116 height 27
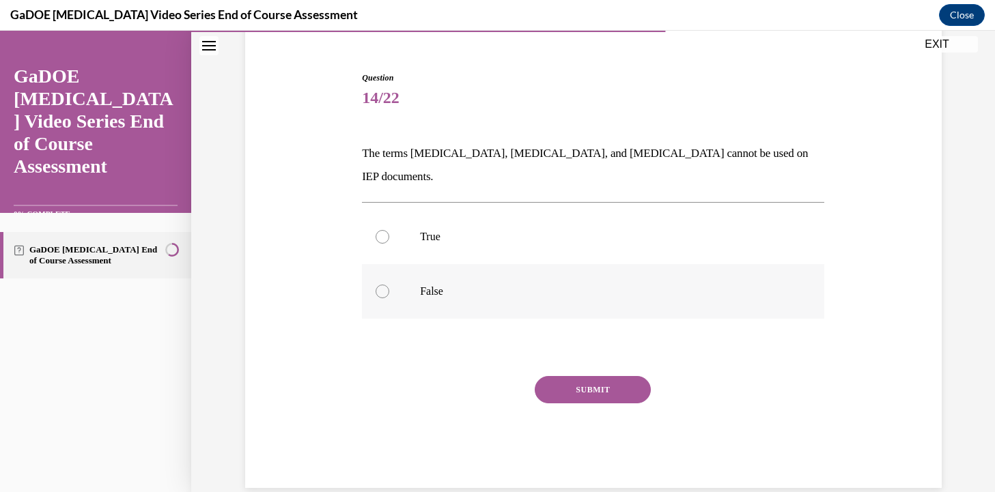
click at [647, 290] on label "False" at bounding box center [593, 291] width 462 height 55
click at [389, 290] on input "False" at bounding box center [383, 292] width 14 height 14
radio input "true"
click at [617, 376] on button "SUBMIT" at bounding box center [593, 389] width 116 height 27
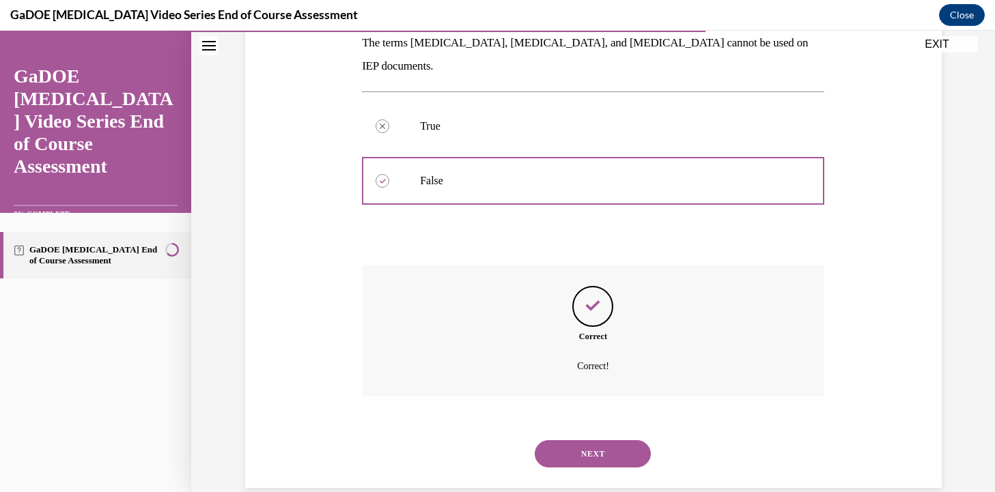
scroll to position [228, 0]
click at [602, 441] on button "NEXT" at bounding box center [593, 454] width 116 height 27
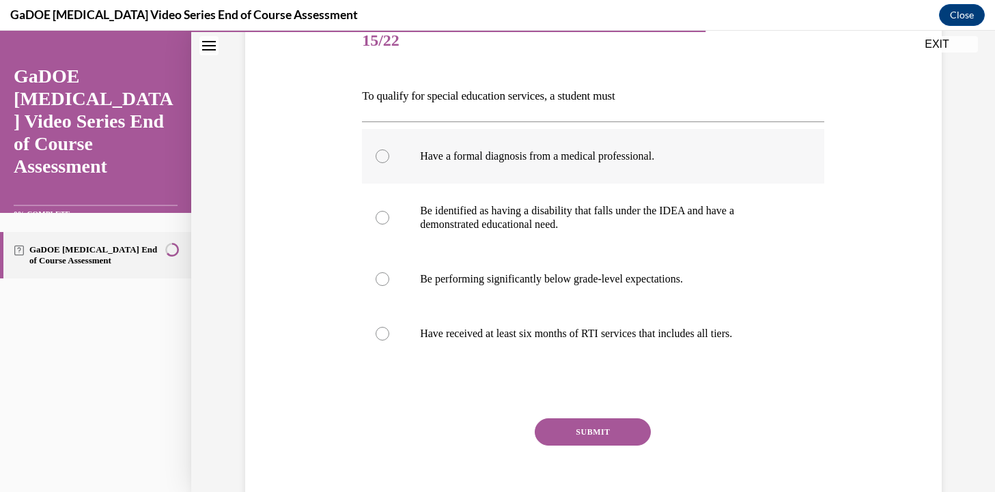
scroll to position [180, 0]
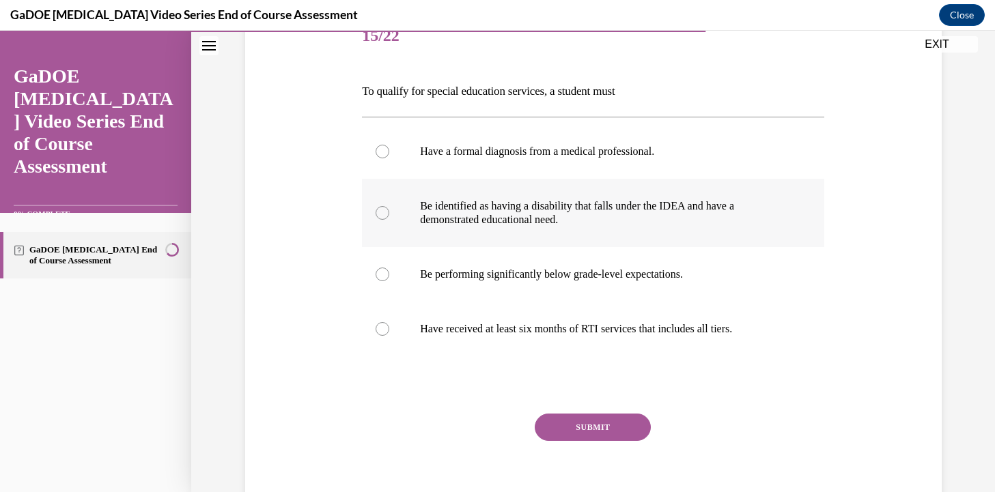
click at [616, 226] on p "Be identified as having a disability that falls under the IDEA and have a demon…" at bounding box center [605, 212] width 370 height 27
click at [389, 220] on input "Be identified as having a disability that falls under the IDEA and have a demon…" at bounding box center [383, 213] width 14 height 14
radio input "true"
click at [581, 431] on button "SUBMIT" at bounding box center [593, 427] width 116 height 27
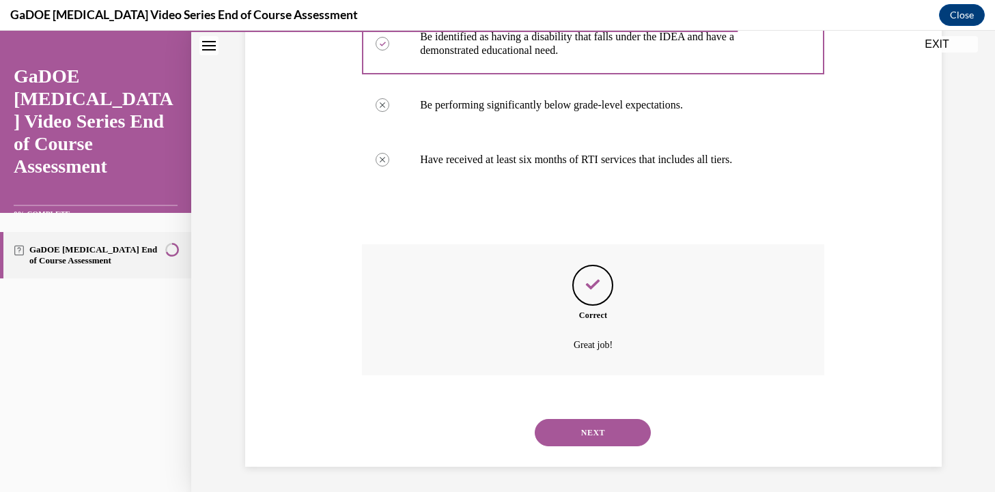
scroll to position [352, 0]
click at [582, 425] on button "NEXT" at bounding box center [593, 430] width 116 height 27
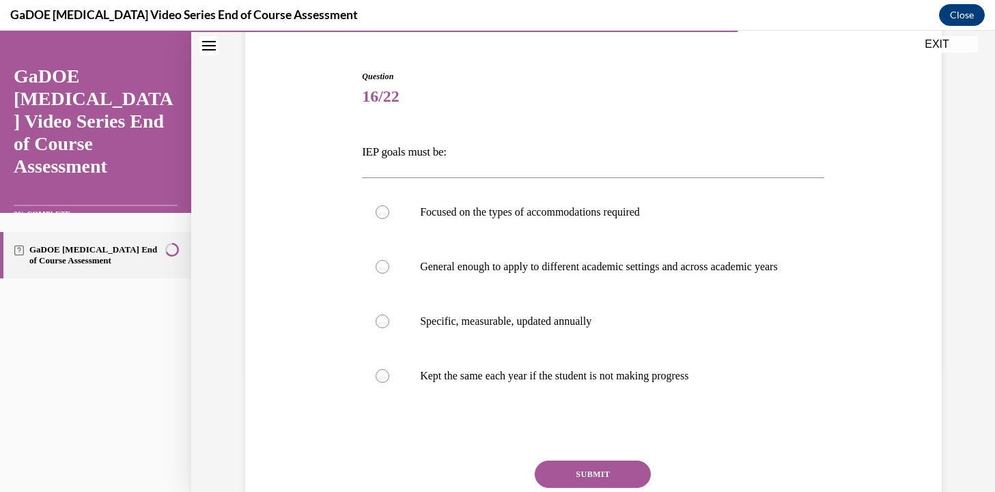
scroll to position [121, 0]
click at [526, 327] on p "Specific, measurable, updated annually" at bounding box center [605, 320] width 370 height 14
click at [389, 327] on input "Specific, measurable, updated annually" at bounding box center [383, 320] width 14 height 14
radio input "true"
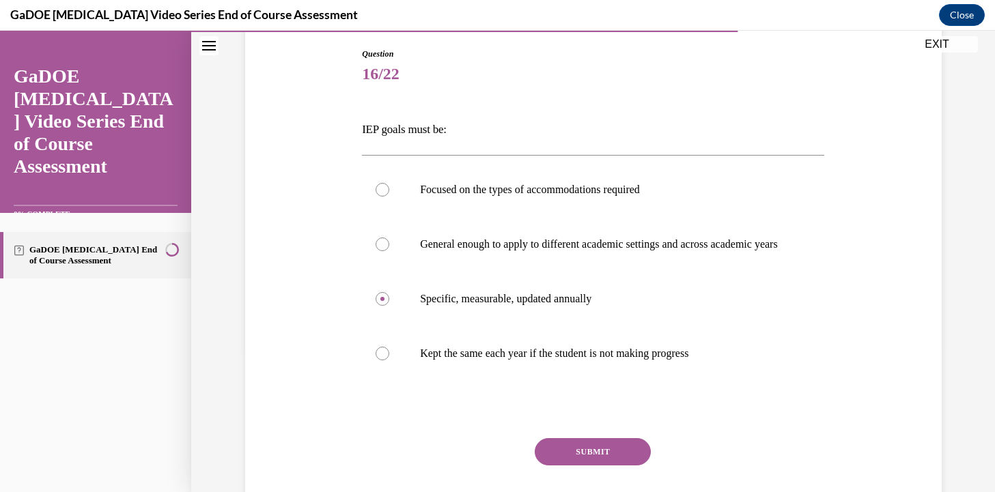
click at [574, 455] on button "SUBMIT" at bounding box center [593, 451] width 116 height 27
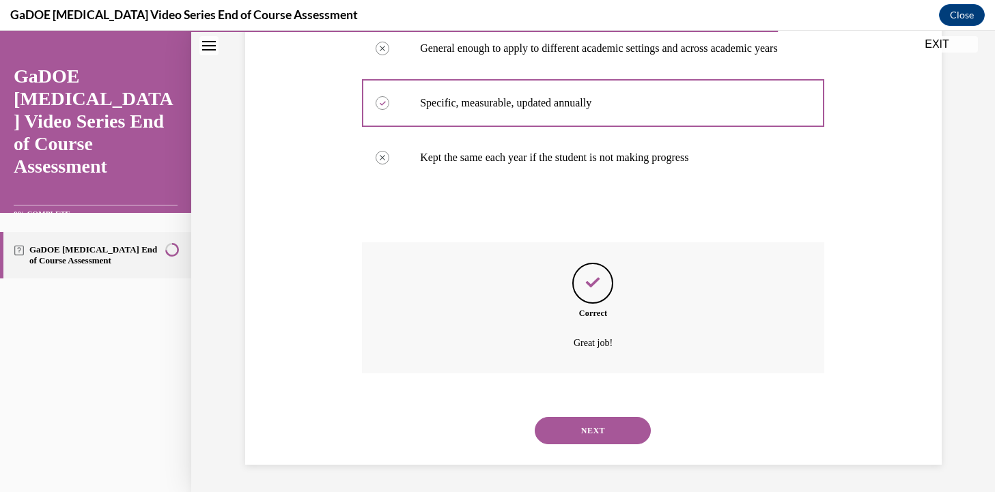
scroll to position [352, 0]
click at [567, 442] on button "NEXT" at bounding box center [593, 430] width 116 height 27
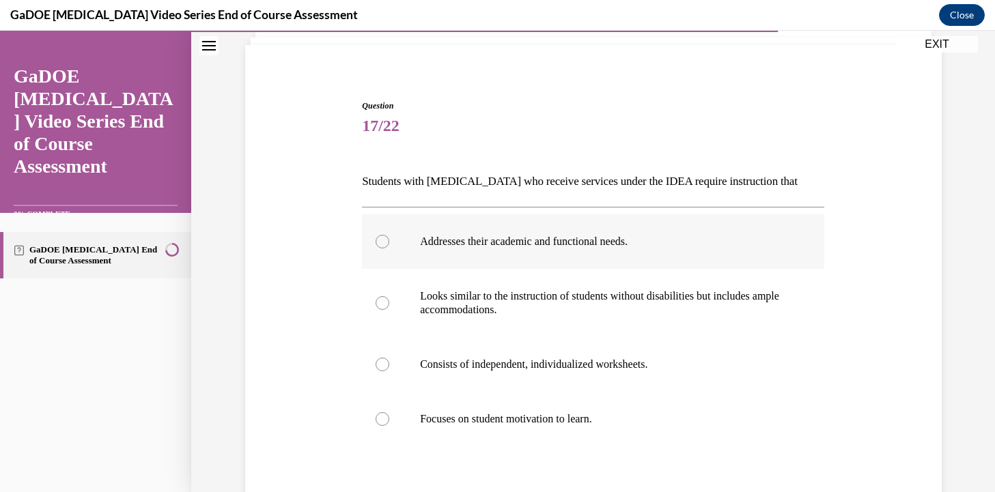
scroll to position [93, 0]
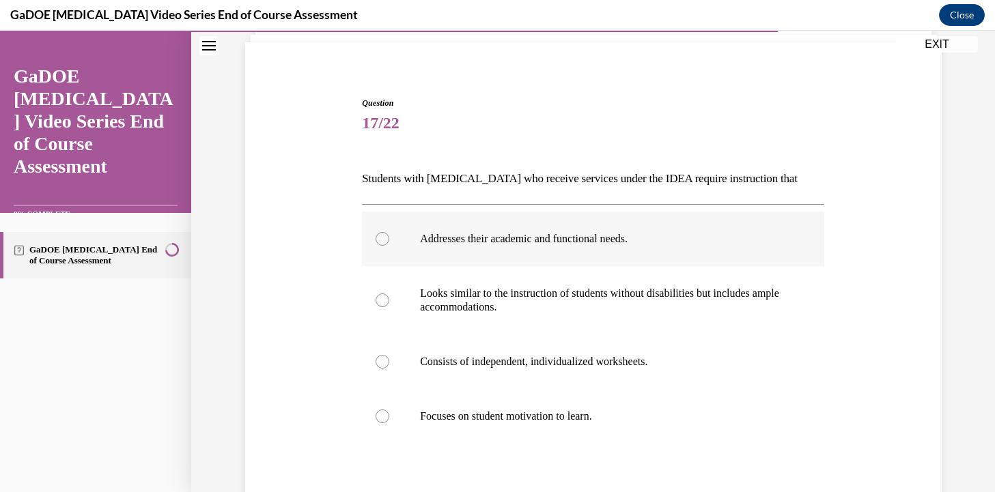
click at [516, 244] on p "Addresses their academic and functional needs." at bounding box center [605, 239] width 370 height 14
click at [389, 244] on input "Addresses their academic and functional needs." at bounding box center [383, 239] width 14 height 14
radio input "true"
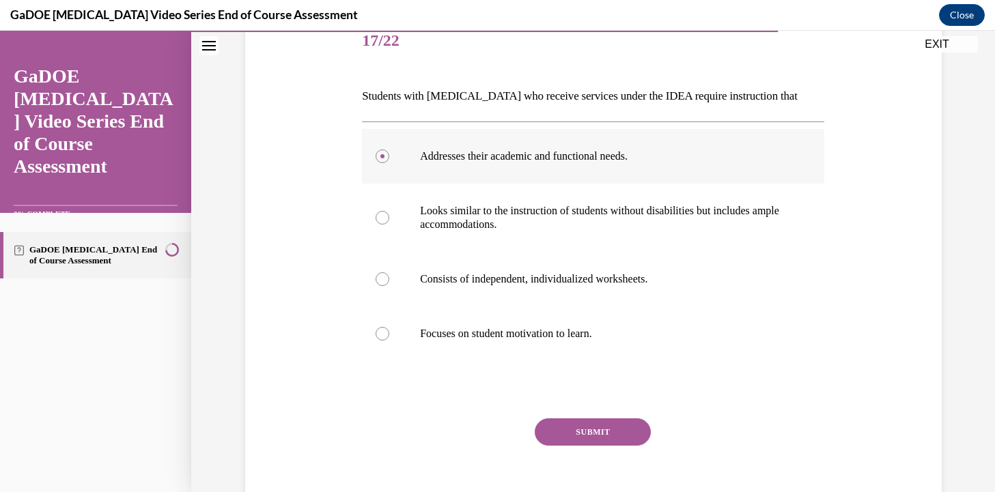
scroll to position [181, 0]
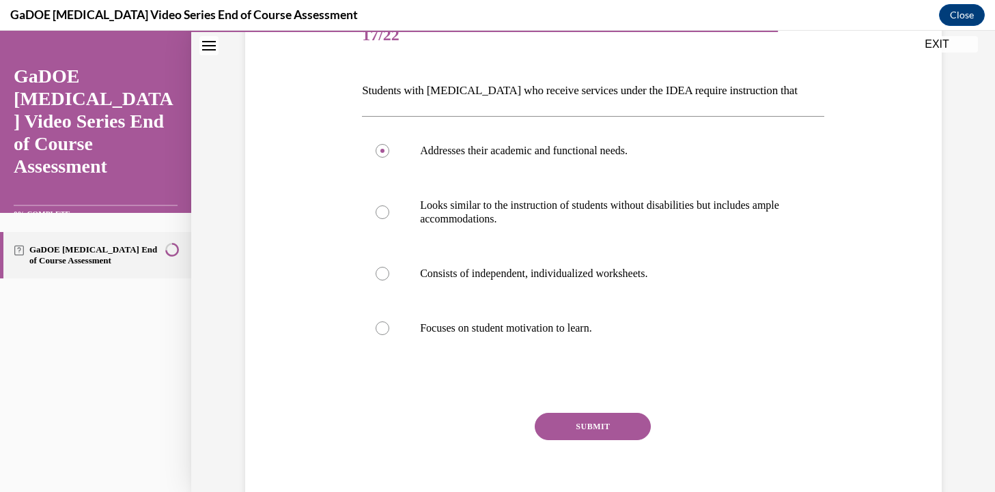
click at [610, 431] on button "SUBMIT" at bounding box center [593, 426] width 116 height 27
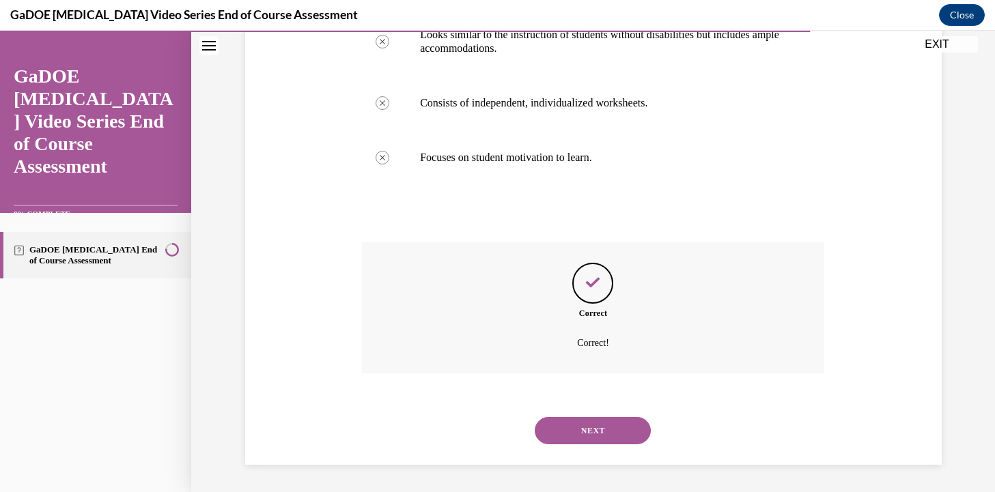
click at [610, 431] on button "NEXT" at bounding box center [593, 430] width 116 height 27
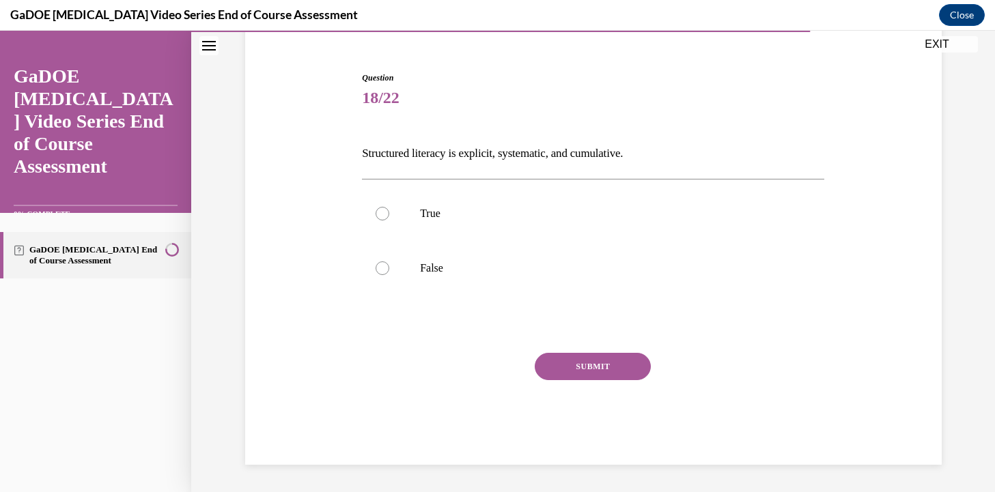
scroll to position [118, 0]
click at [463, 227] on label "True" at bounding box center [593, 213] width 462 height 55
click at [389, 221] on input "True" at bounding box center [383, 214] width 14 height 14
radio input "true"
click at [574, 361] on button "SUBMIT" at bounding box center [593, 366] width 116 height 27
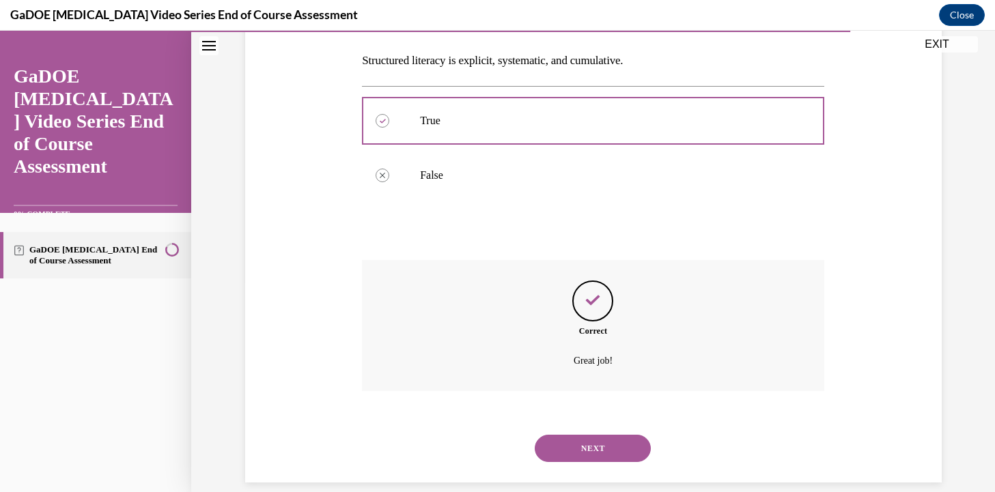
scroll to position [229, 0]
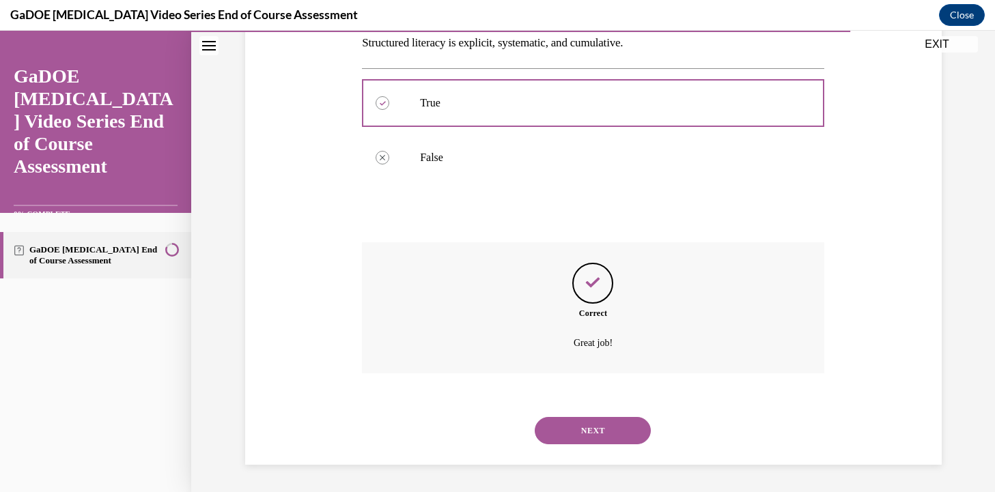
click at [595, 431] on button "NEXT" at bounding box center [593, 430] width 116 height 27
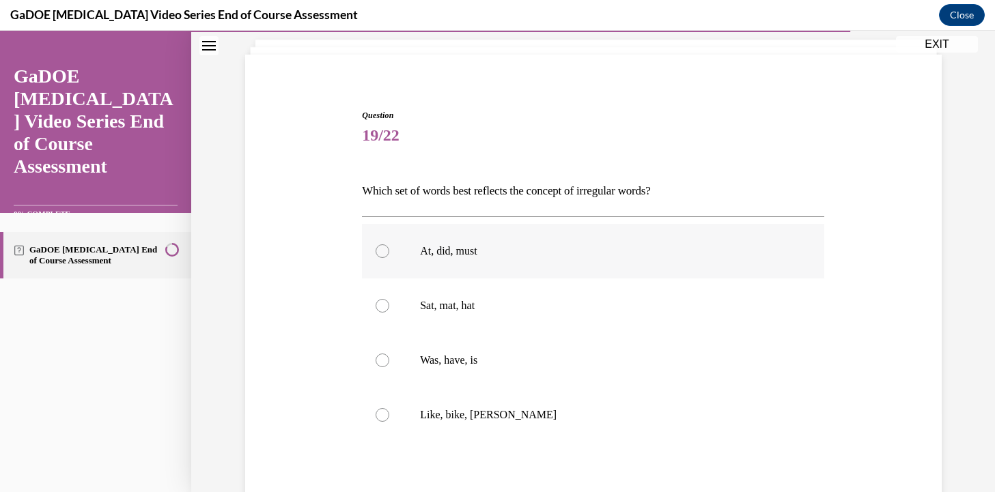
scroll to position [88, 0]
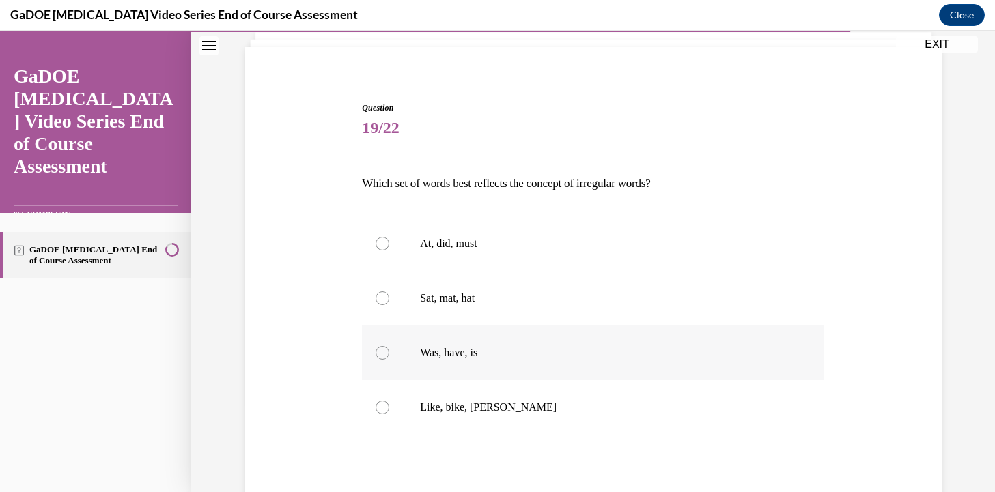
click at [577, 348] on p "Was, have, is" at bounding box center [605, 353] width 370 height 14
click at [389, 348] on input "Was, have, is" at bounding box center [383, 353] width 14 height 14
radio input "true"
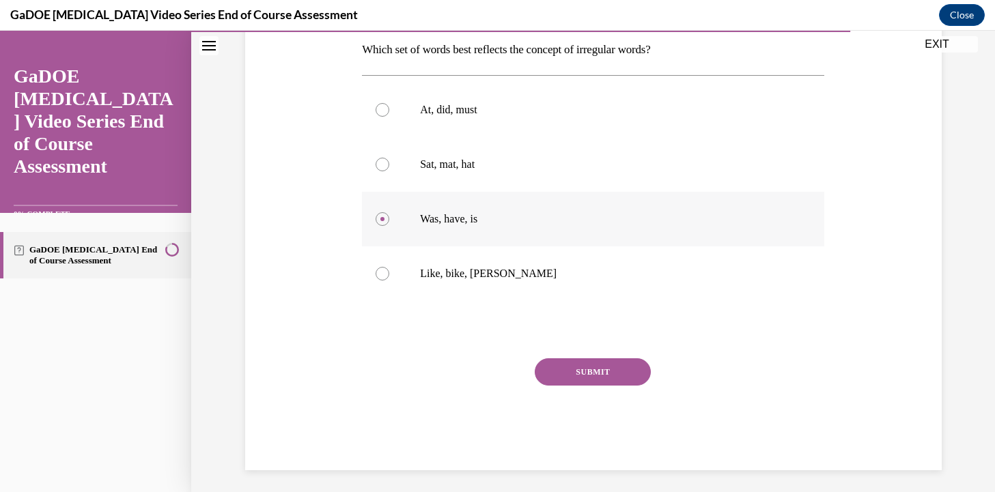
scroll to position [223, 0]
click at [582, 367] on button "SUBMIT" at bounding box center [593, 370] width 116 height 27
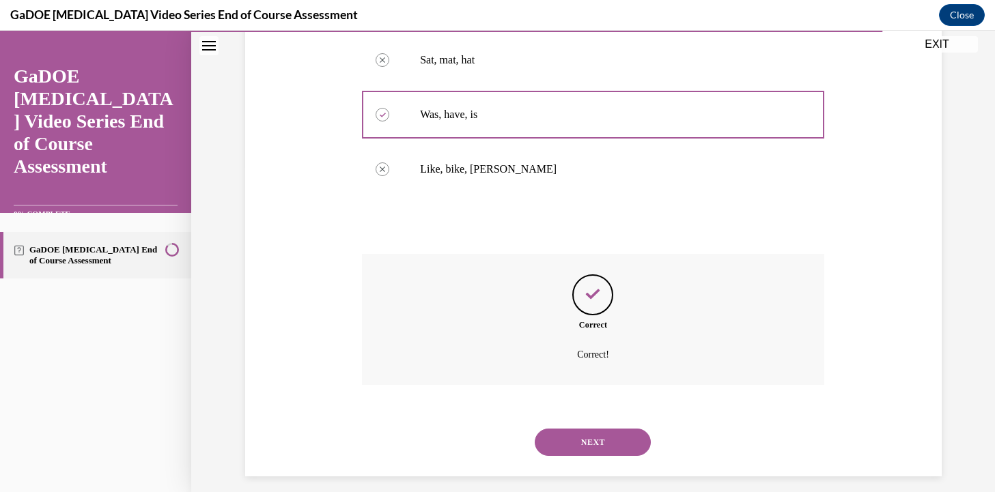
scroll to position [338, 0]
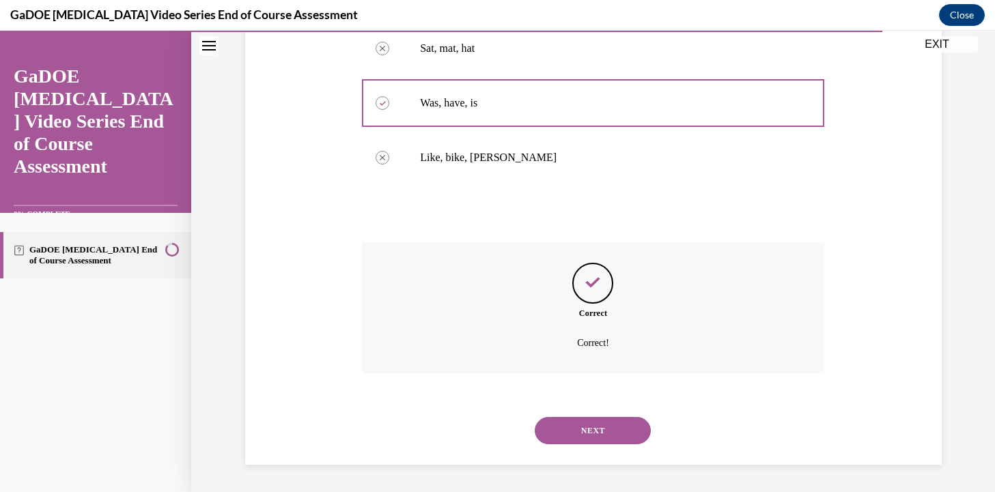
click at [597, 429] on button "NEXT" at bounding box center [593, 430] width 116 height 27
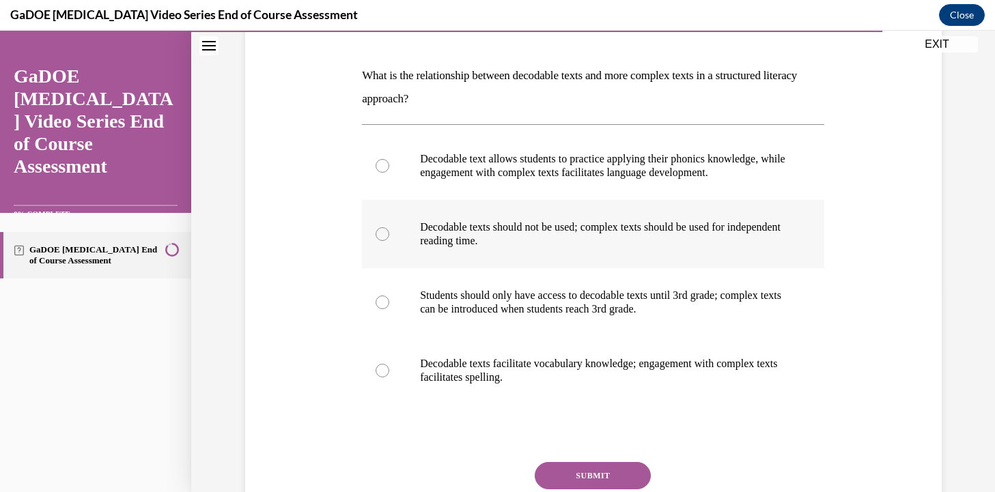
scroll to position [200, 0]
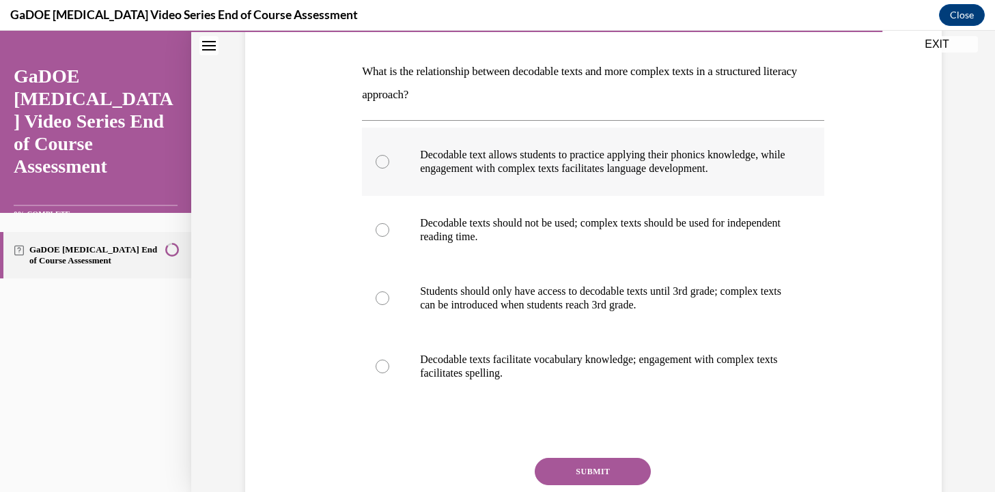
click at [541, 160] on p "Decodable text allows students to practice applying their phonics knowledge, wh…" at bounding box center [605, 161] width 370 height 27
click at [389, 160] on input "Decodable text allows students to practice applying their phonics knowledge, wh…" at bounding box center [383, 162] width 14 height 14
radio input "true"
click at [615, 473] on button "SUBMIT" at bounding box center [593, 471] width 116 height 27
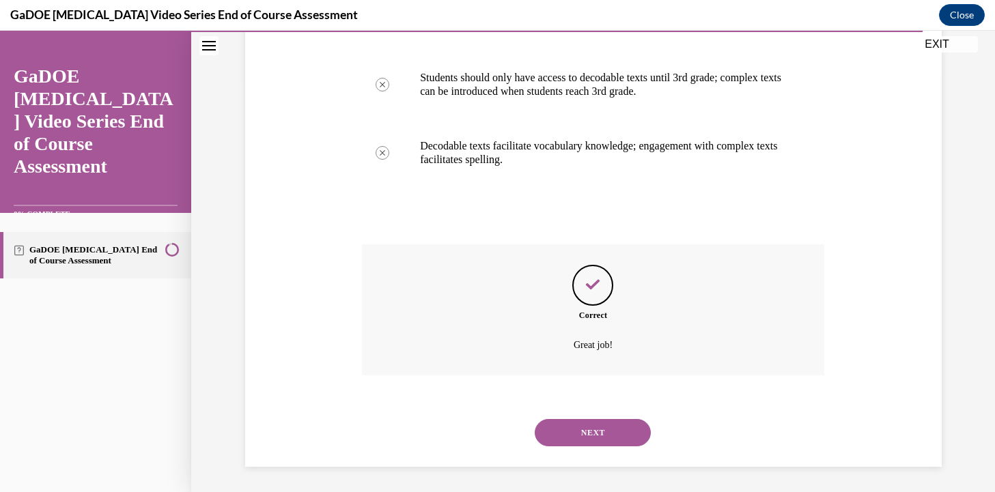
scroll to position [416, 0]
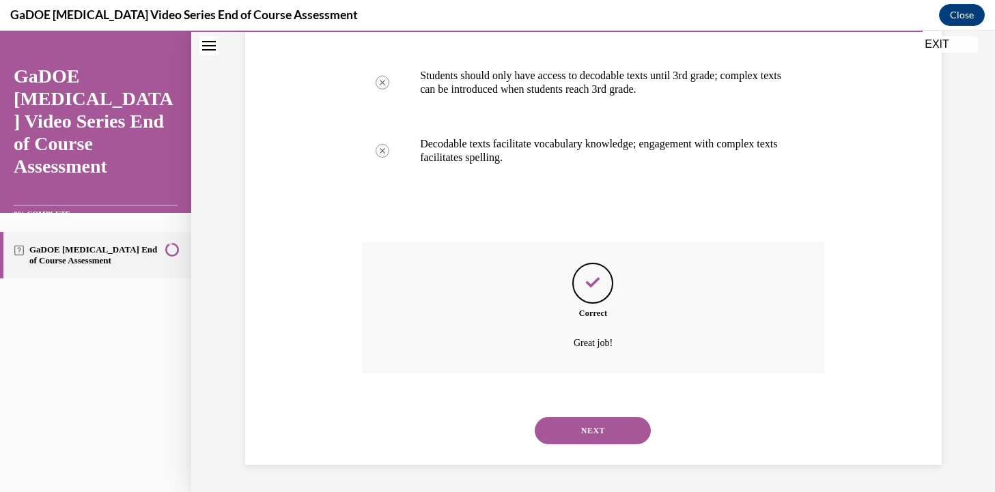
click at [606, 420] on button "NEXT" at bounding box center [593, 430] width 116 height 27
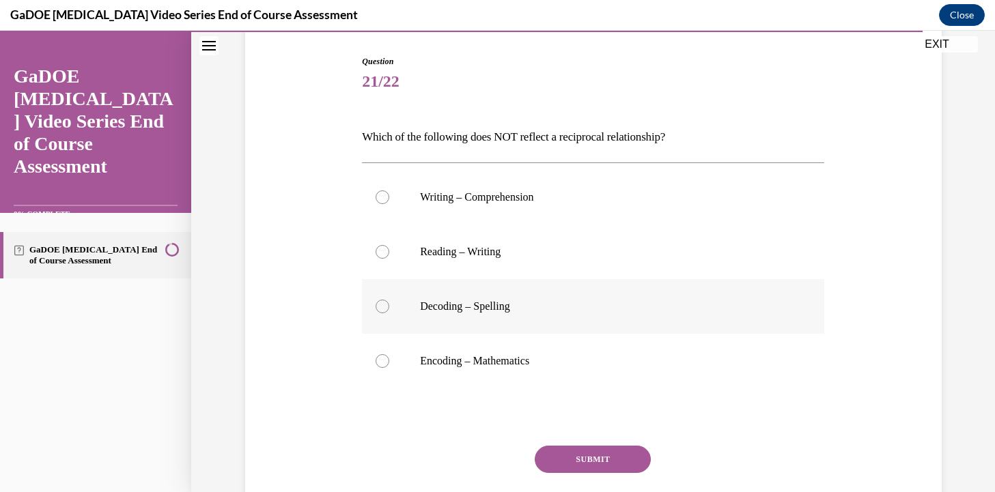
scroll to position [135, 0]
click at [568, 356] on p "Encoding – Mathematics" at bounding box center [605, 361] width 370 height 14
click at [389, 356] on input "Encoding – Mathematics" at bounding box center [383, 361] width 14 height 14
radio input "true"
click at [587, 457] on button "SUBMIT" at bounding box center [593, 458] width 116 height 27
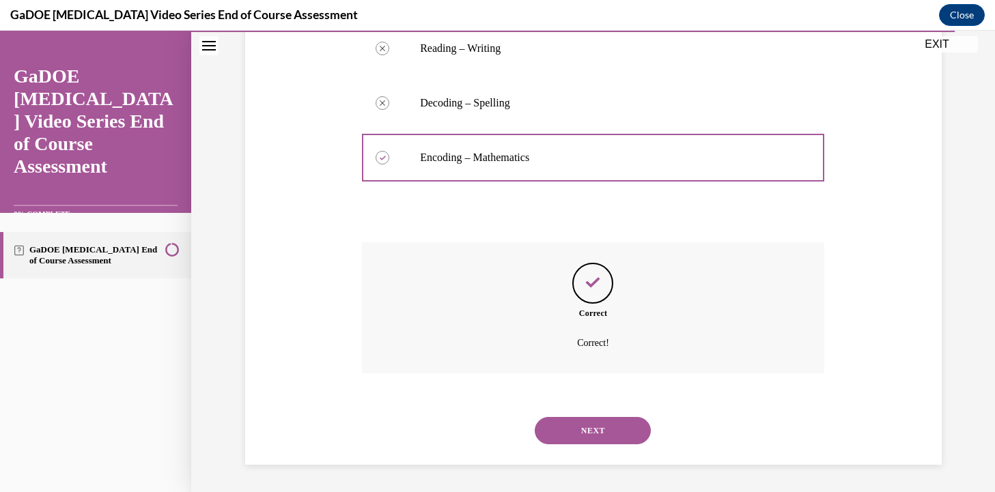
click at [589, 430] on button "NEXT" at bounding box center [593, 430] width 116 height 27
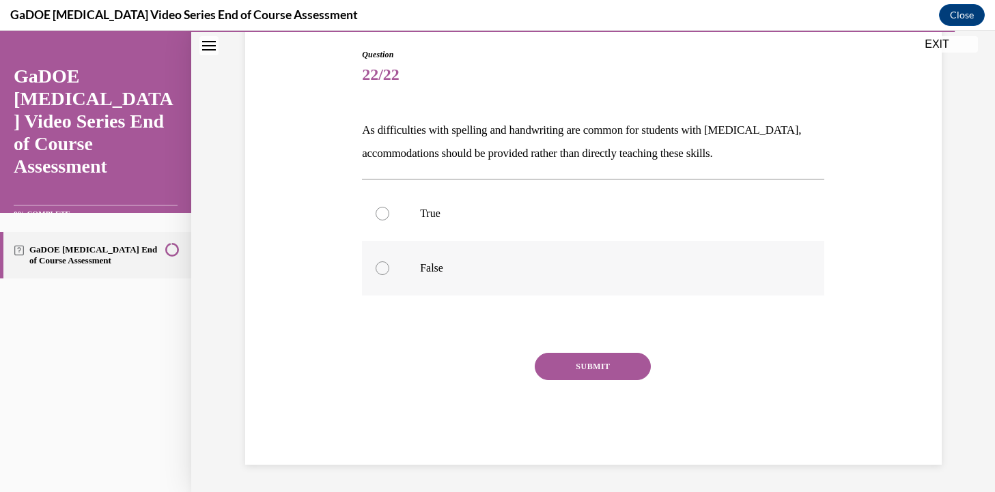
click at [454, 276] on label "False" at bounding box center [593, 268] width 462 height 55
click at [389, 275] on input "False" at bounding box center [383, 269] width 14 height 14
radio input "true"
click at [549, 367] on button "SUBMIT" at bounding box center [593, 366] width 116 height 27
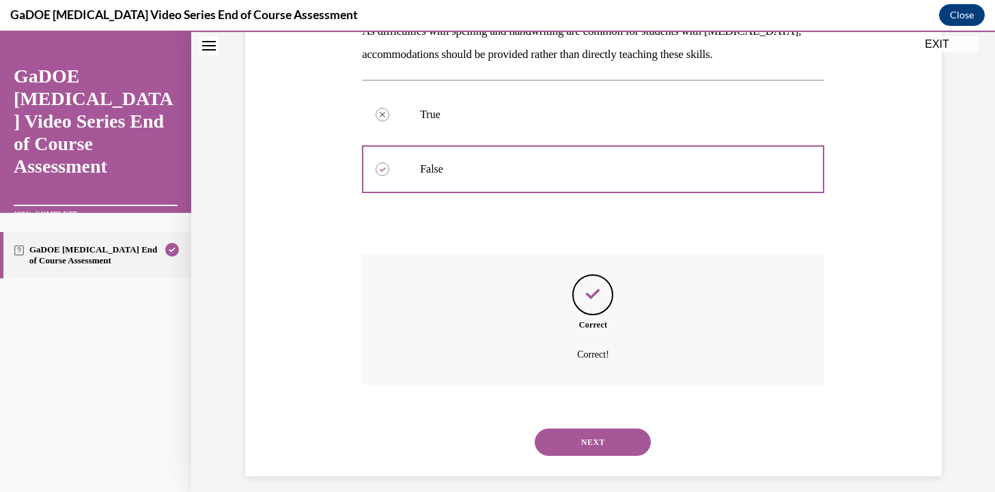
scroll to position [252, 0]
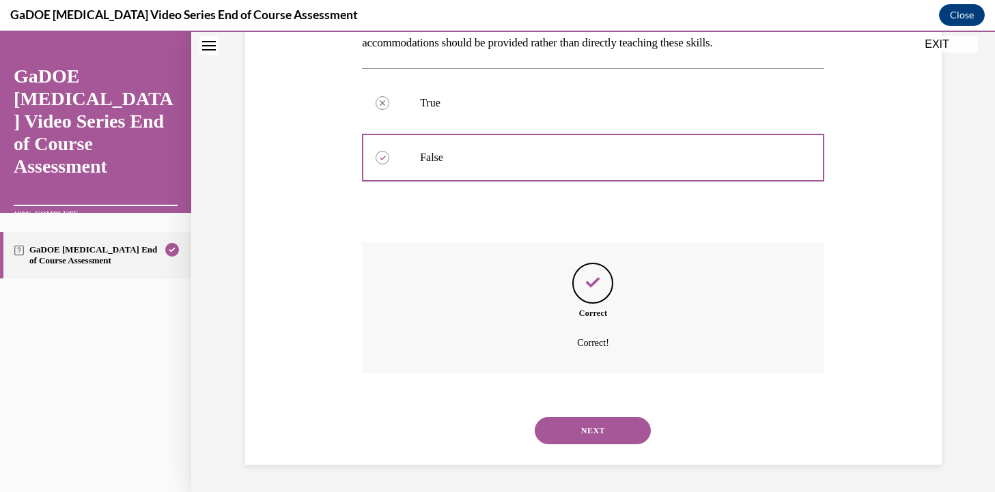
click at [552, 426] on button "NEXT" at bounding box center [593, 430] width 116 height 27
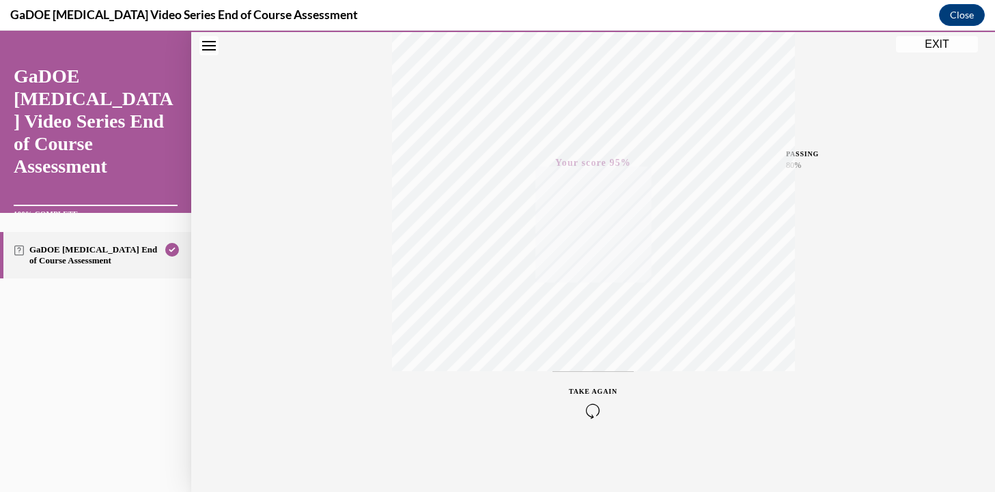
scroll to position [238, 0]
click at [933, 43] on button "EXIT" at bounding box center [937, 44] width 82 height 16
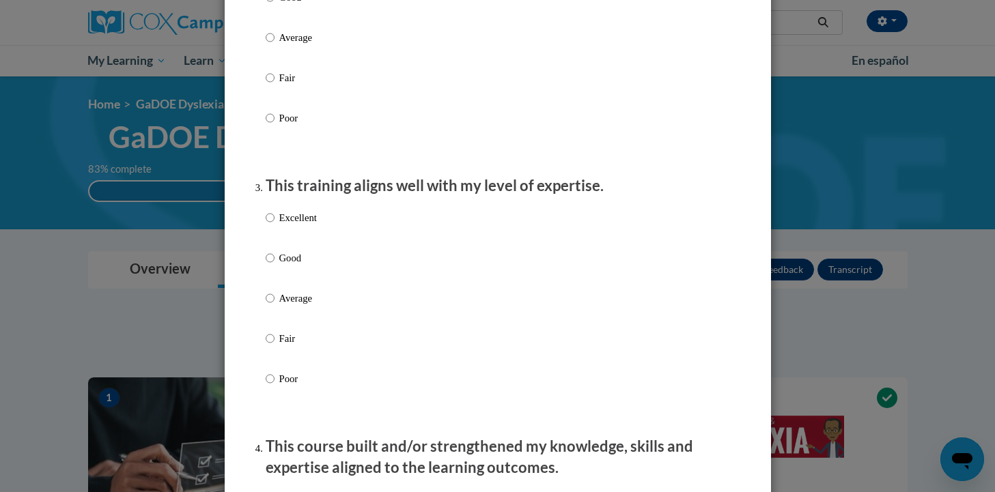
scroll to position [0, 0]
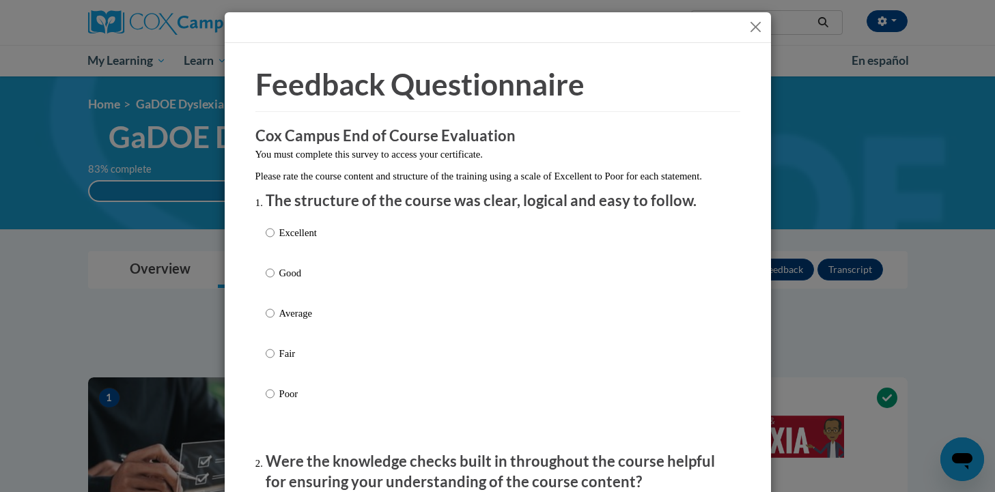
click at [754, 20] on button "Close" at bounding box center [755, 26] width 17 height 17
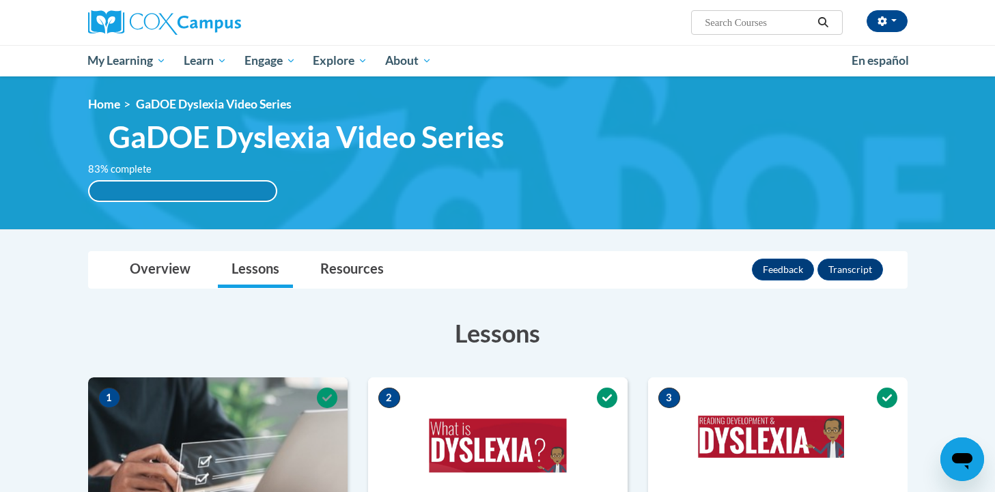
scroll to position [5, 0]
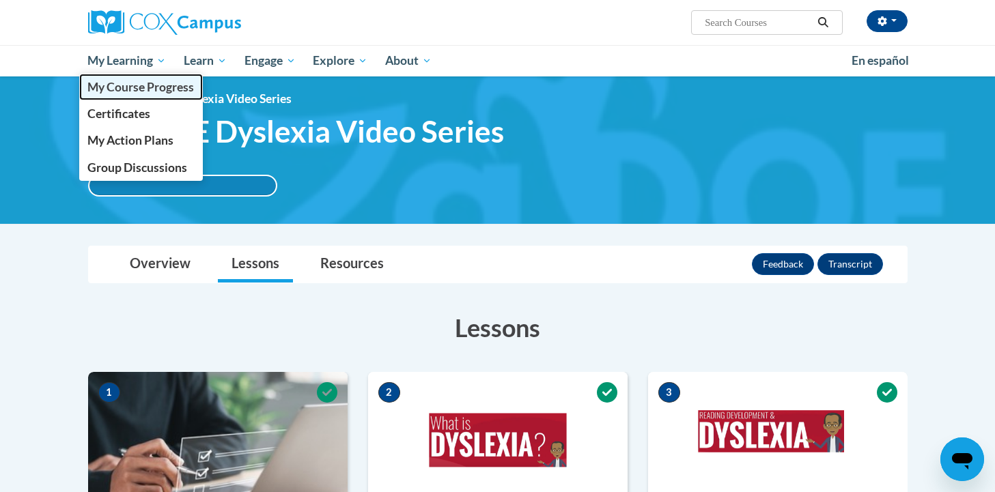
click at [122, 96] on link "My Course Progress" at bounding box center [141, 87] width 124 height 27
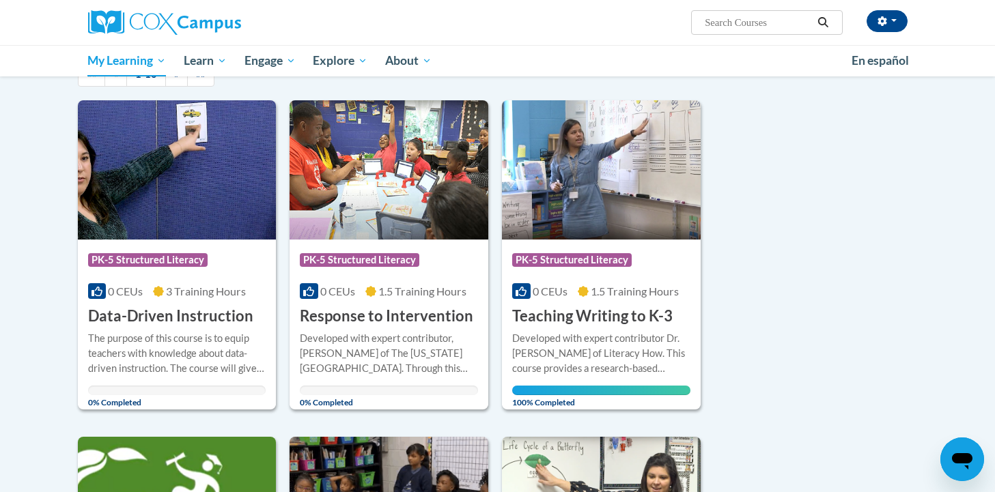
scroll to position [160, 0]
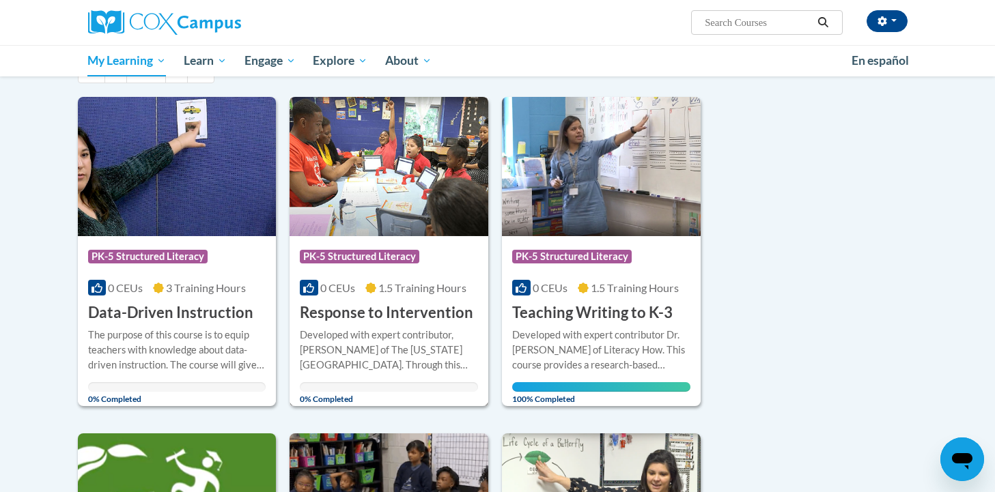
click at [369, 321] on h3 "Response to Intervention" at bounding box center [386, 312] width 173 height 21
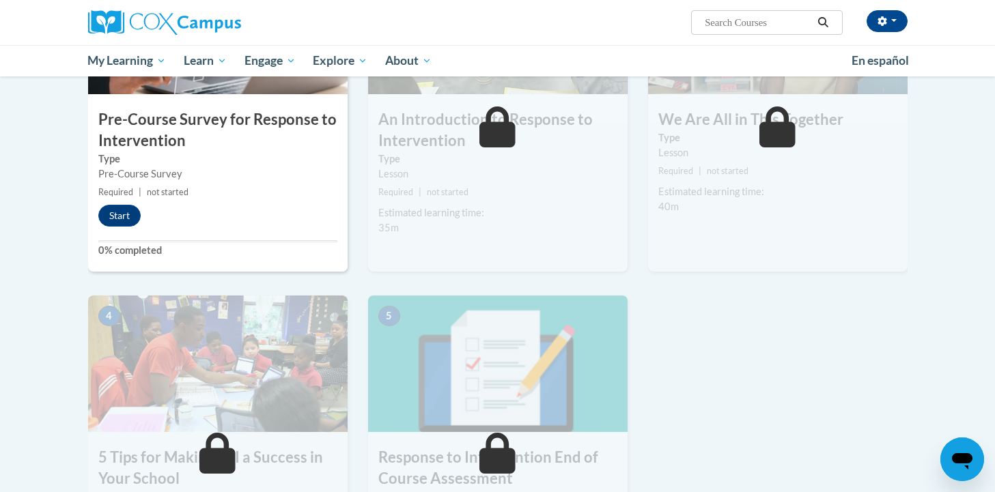
scroll to position [395, 0]
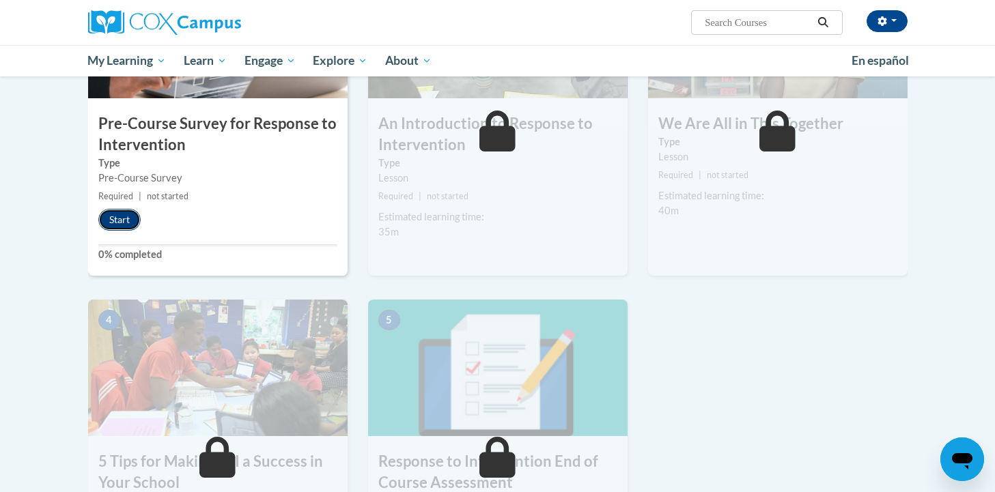
click at [113, 218] on button "Start" at bounding box center [119, 220] width 42 height 22
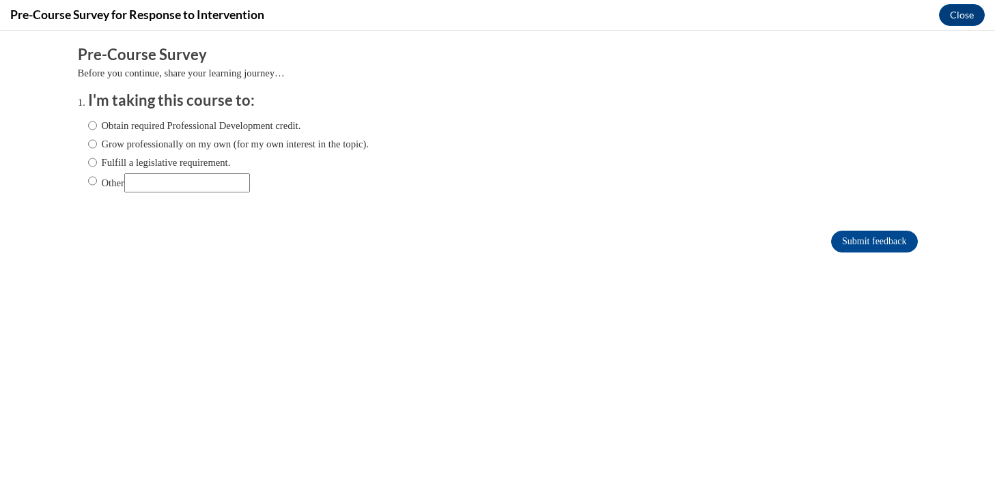
scroll to position [0, 0]
click at [171, 123] on label "Obtain required Professional Development credit." at bounding box center [194, 125] width 213 height 15
click at [97, 123] on input "Obtain required Professional Development credit." at bounding box center [92, 125] width 9 height 15
radio input "true"
click at [838, 240] on input "Submit feedback" at bounding box center [874, 242] width 86 height 22
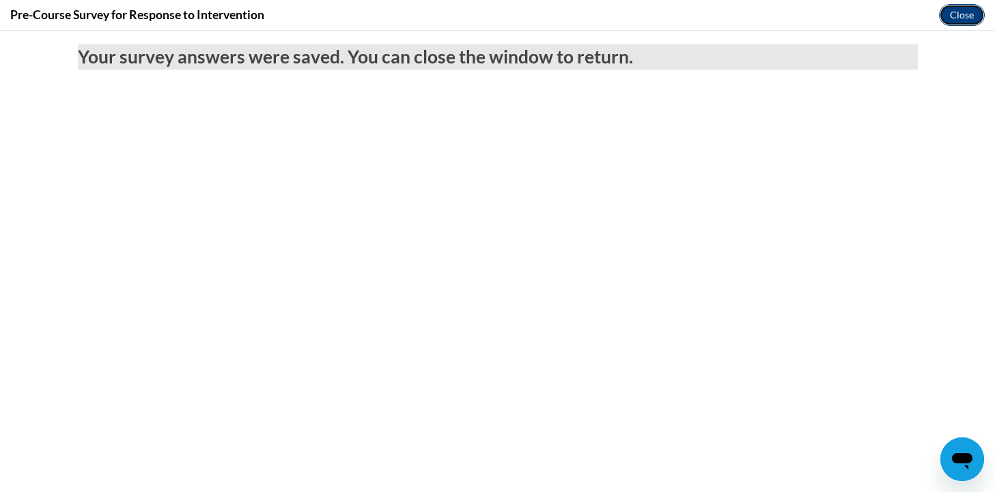
click at [955, 23] on button "Close" at bounding box center [962, 15] width 46 height 22
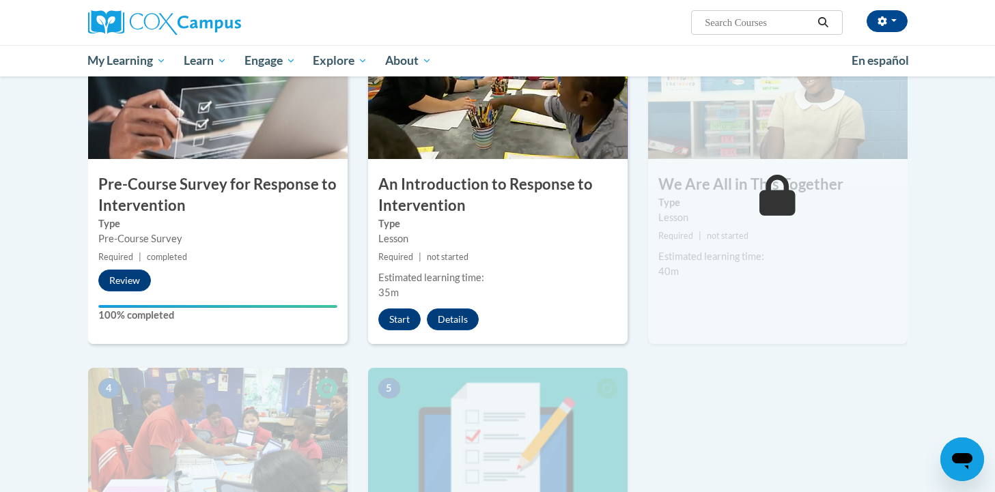
scroll to position [322, 0]
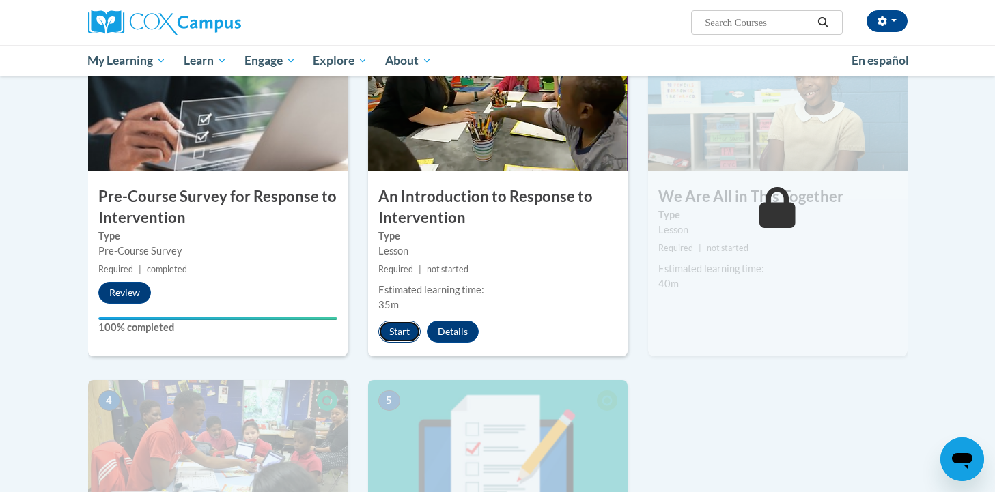
click at [398, 323] on button "Start" at bounding box center [399, 332] width 42 height 22
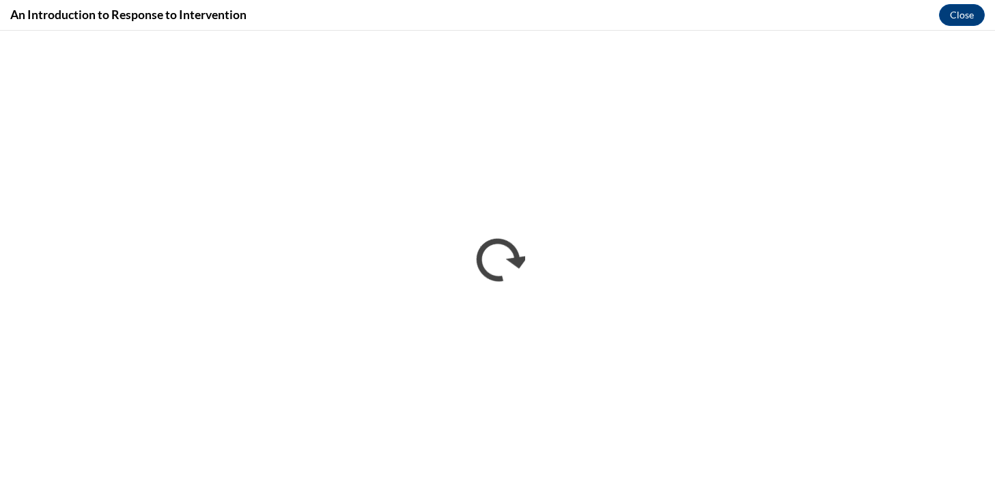
scroll to position [0, 0]
